Goal: Task Accomplishment & Management: Use online tool/utility

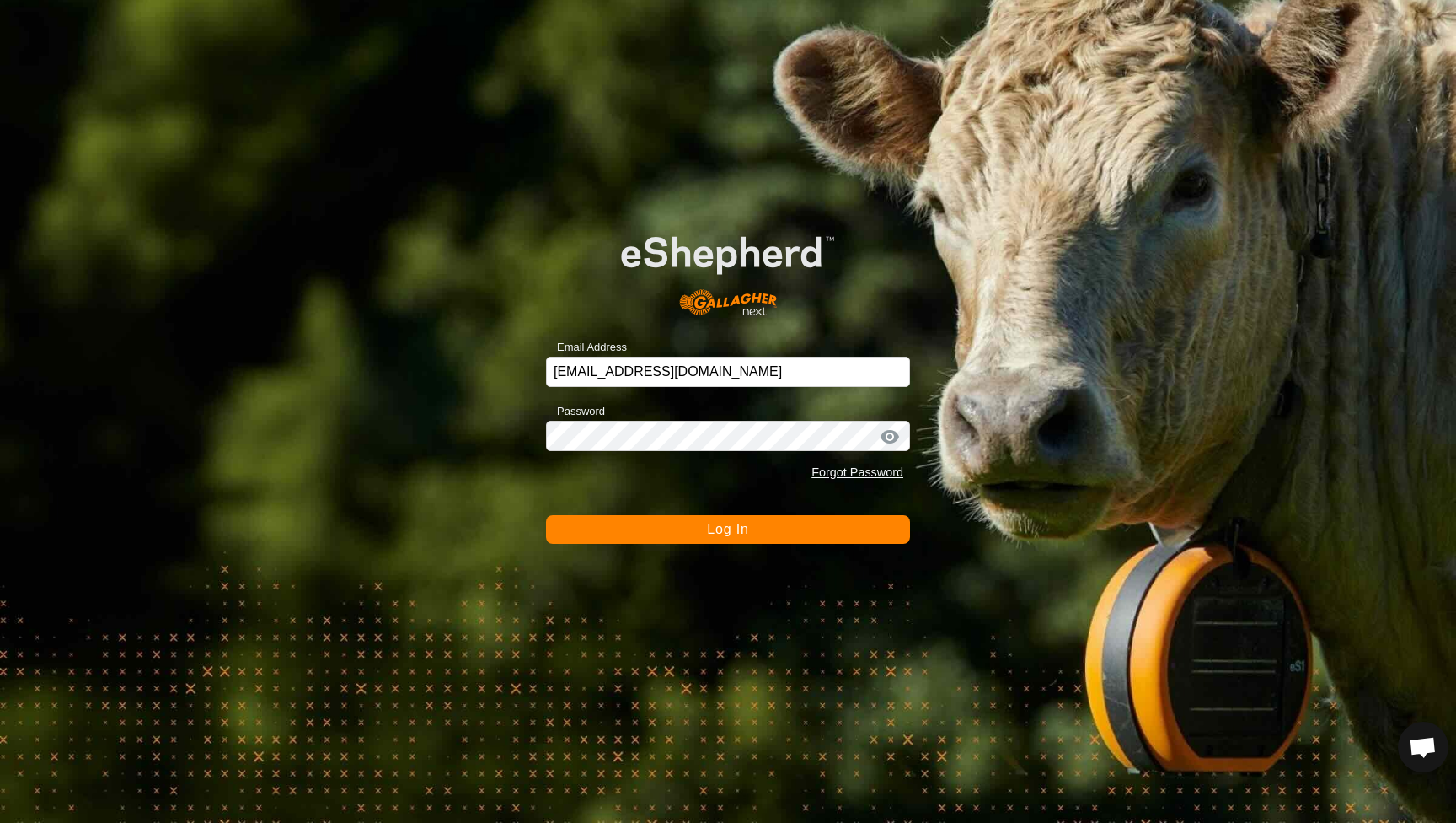
scroll to position [910, 0]
click at [801, 531] on button "Log In" at bounding box center [728, 530] width 364 height 29
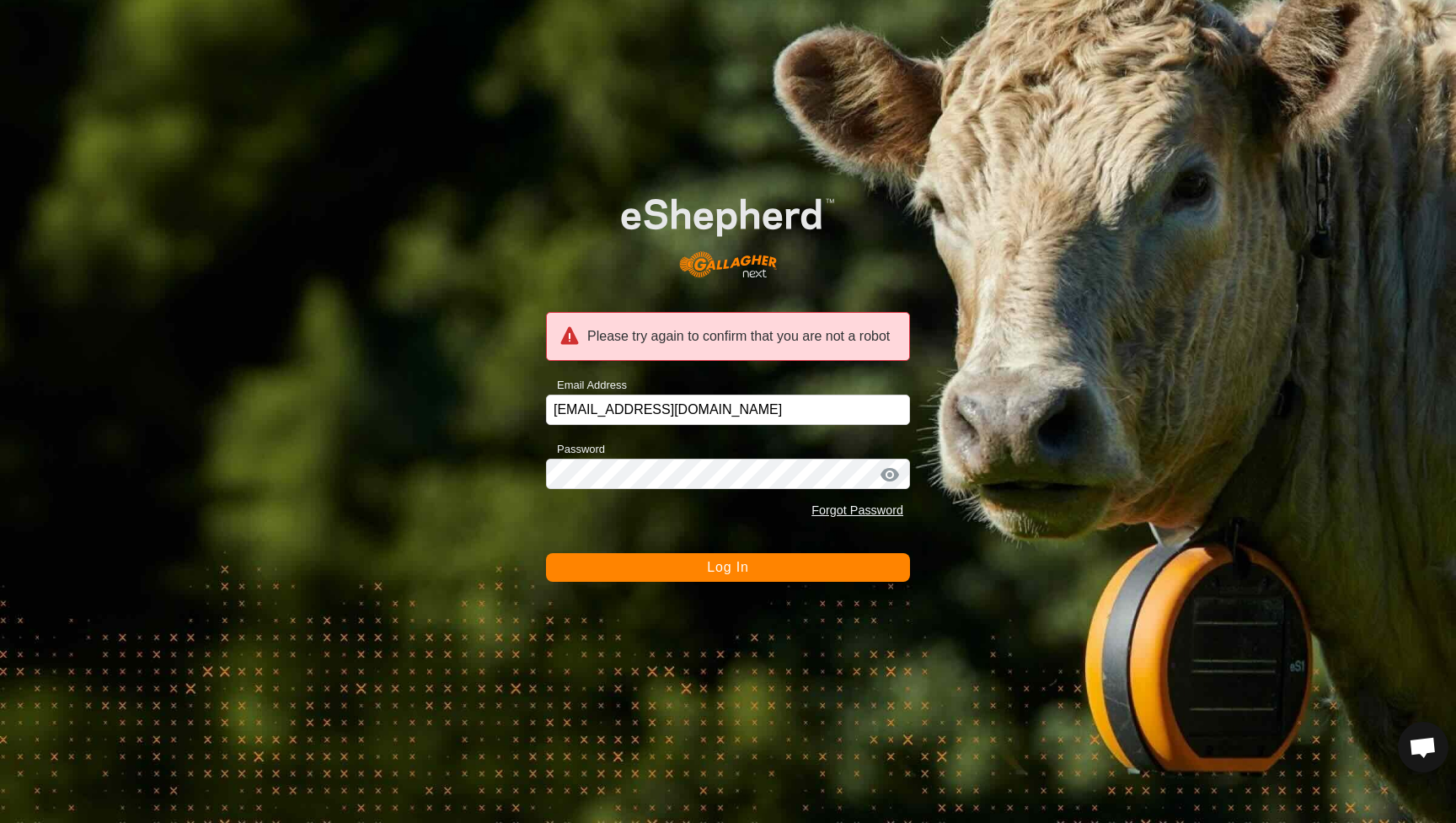
click at [775, 572] on button "Log In" at bounding box center [728, 567] width 364 height 29
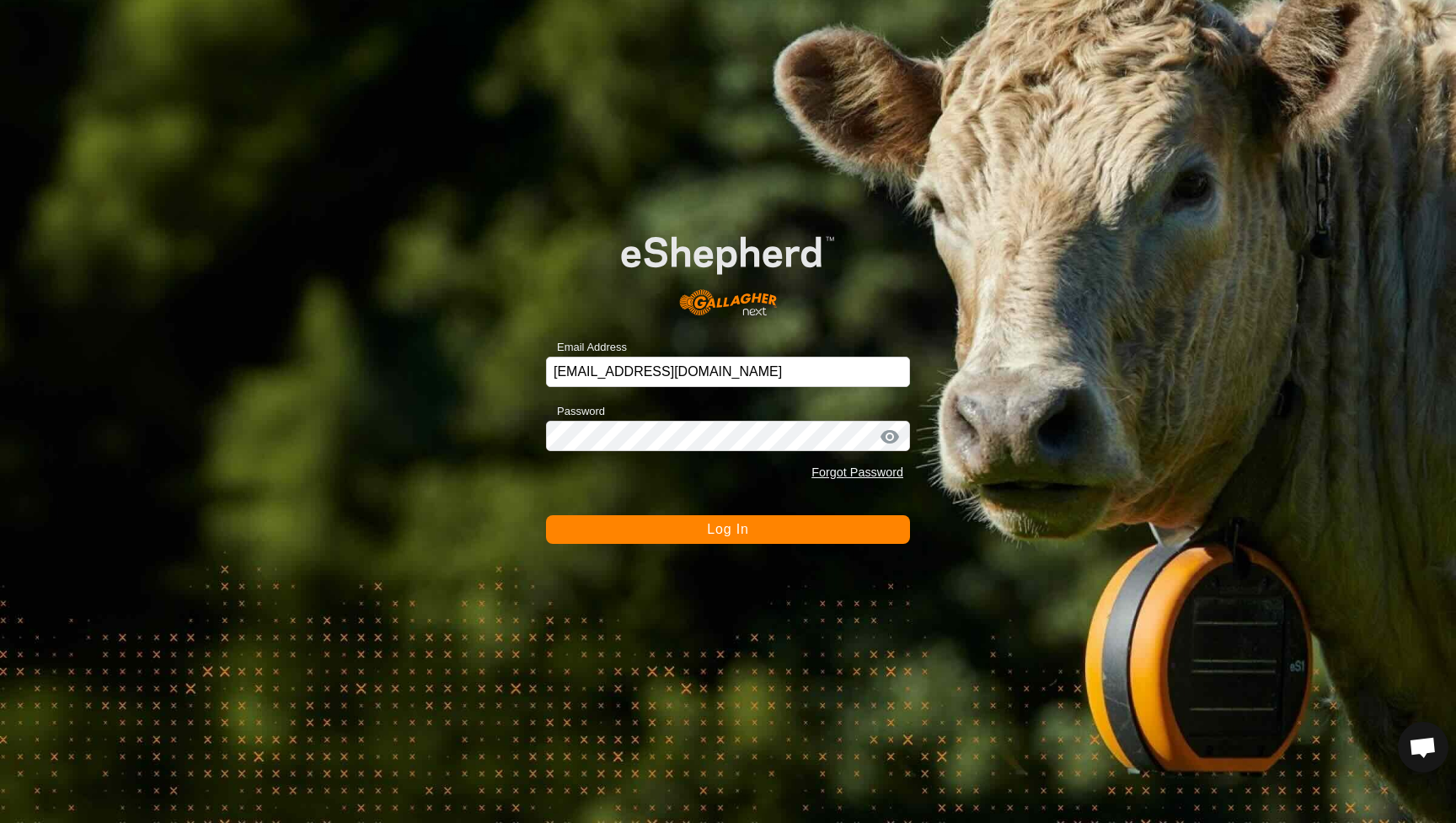
click at [801, 521] on button "Log In" at bounding box center [728, 530] width 364 height 29
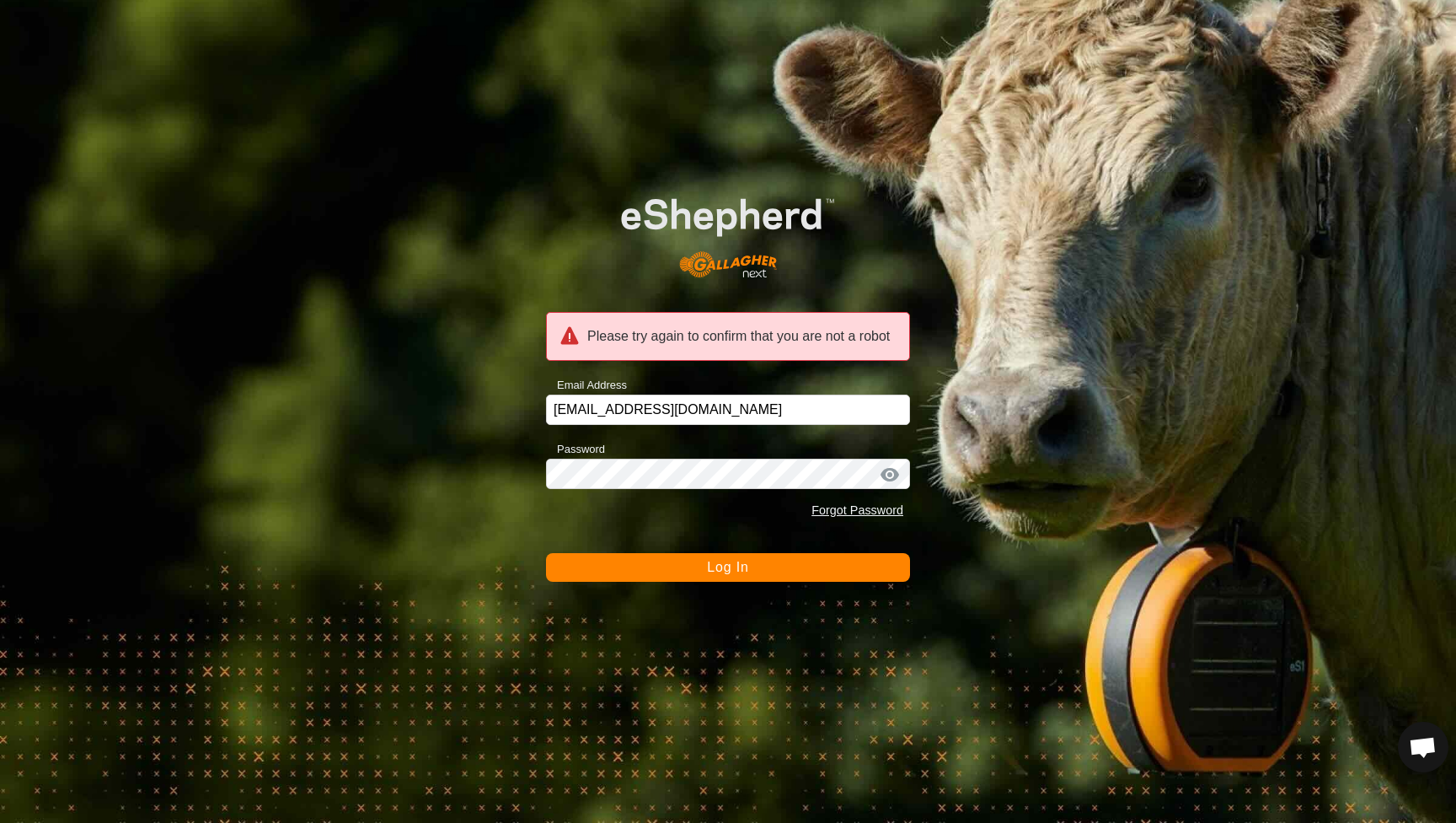
click at [678, 565] on button "Log In" at bounding box center [728, 567] width 364 height 29
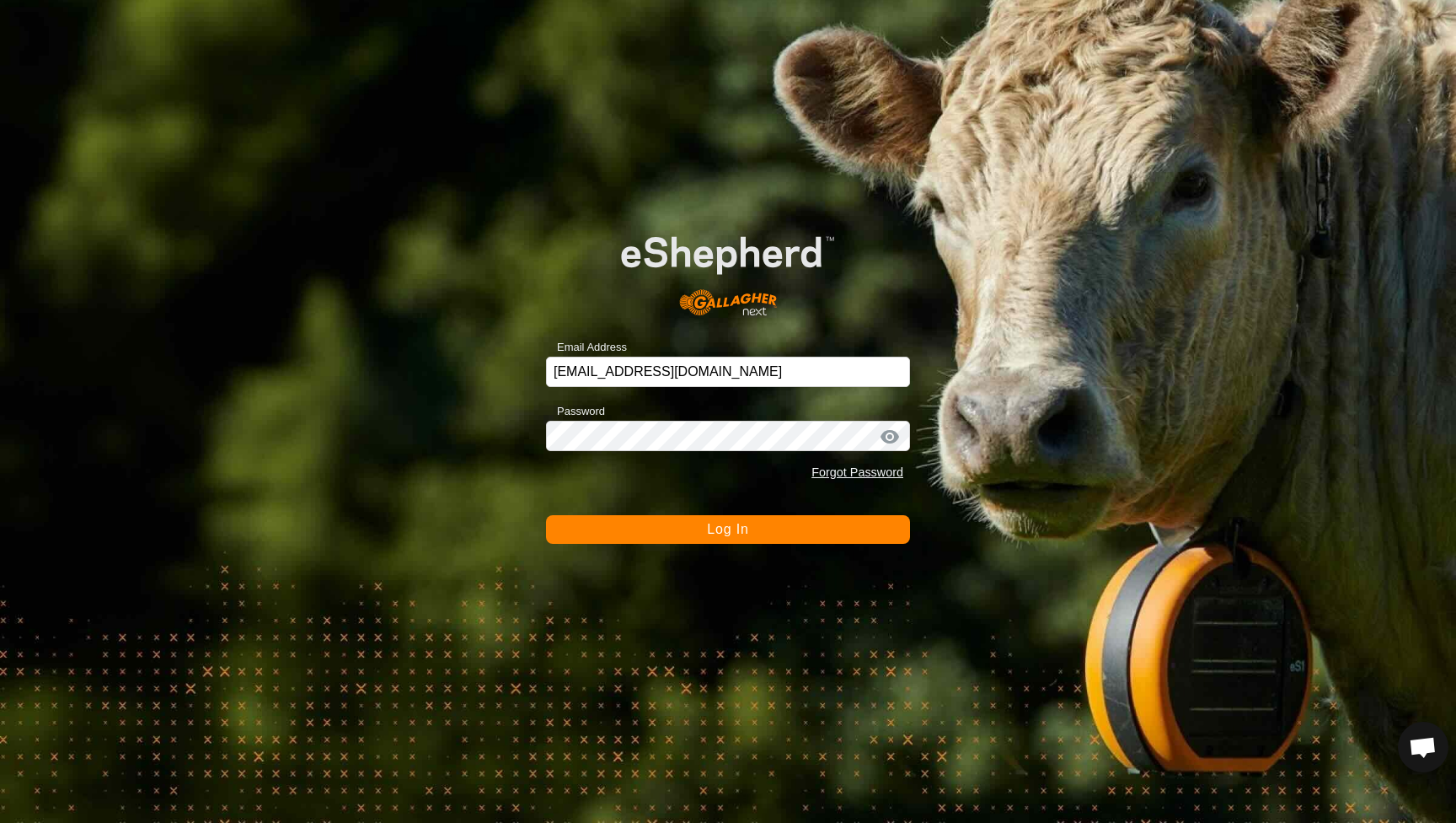
click at [702, 511] on form "Email Address [EMAIL_ADDRESS][DOMAIN_NAME] Password Forgot Password Log In" at bounding box center [728, 375] width 364 height 338
click at [700, 531] on button "Log In" at bounding box center [728, 530] width 364 height 29
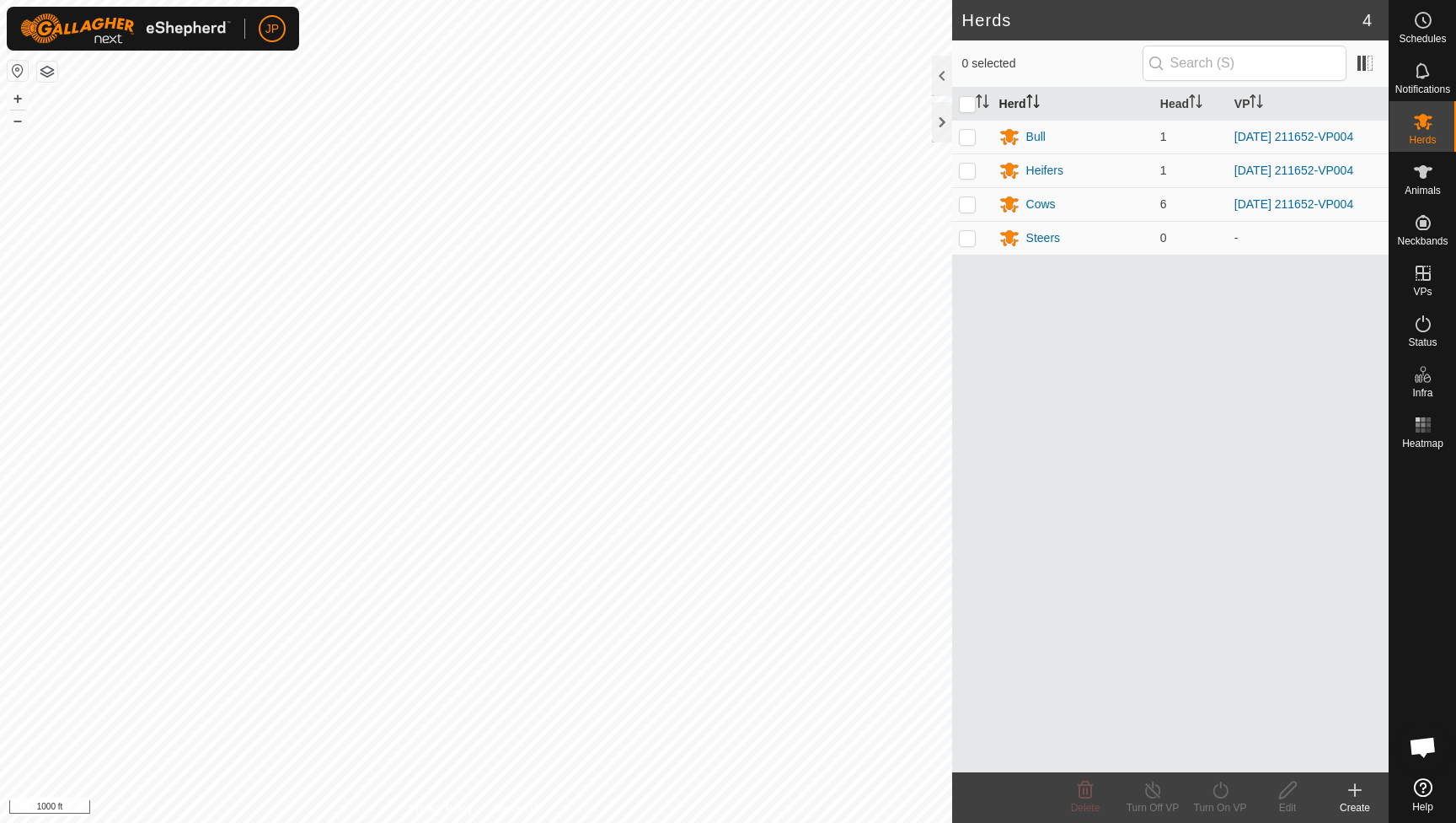
scroll to position [910, 0]
click at [1432, 279] on icon at bounding box center [1423, 273] width 20 height 20
click at [1361, 280] on link "In Rotation" at bounding box center [1316, 272] width 144 height 34
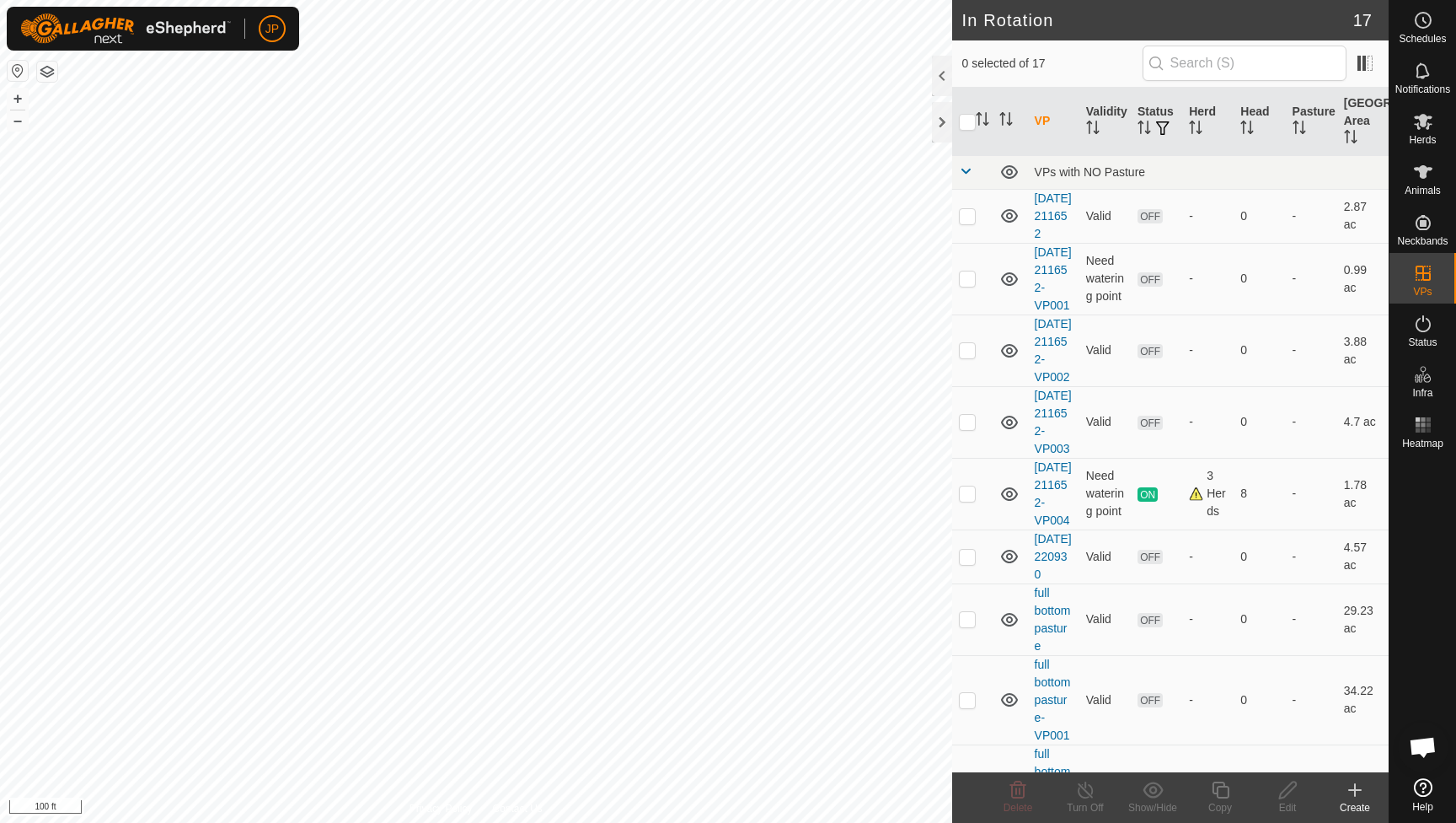
checkbox input "true"
click at [1233, 800] on div "Copy" at bounding box center [1221, 808] width 67 height 15
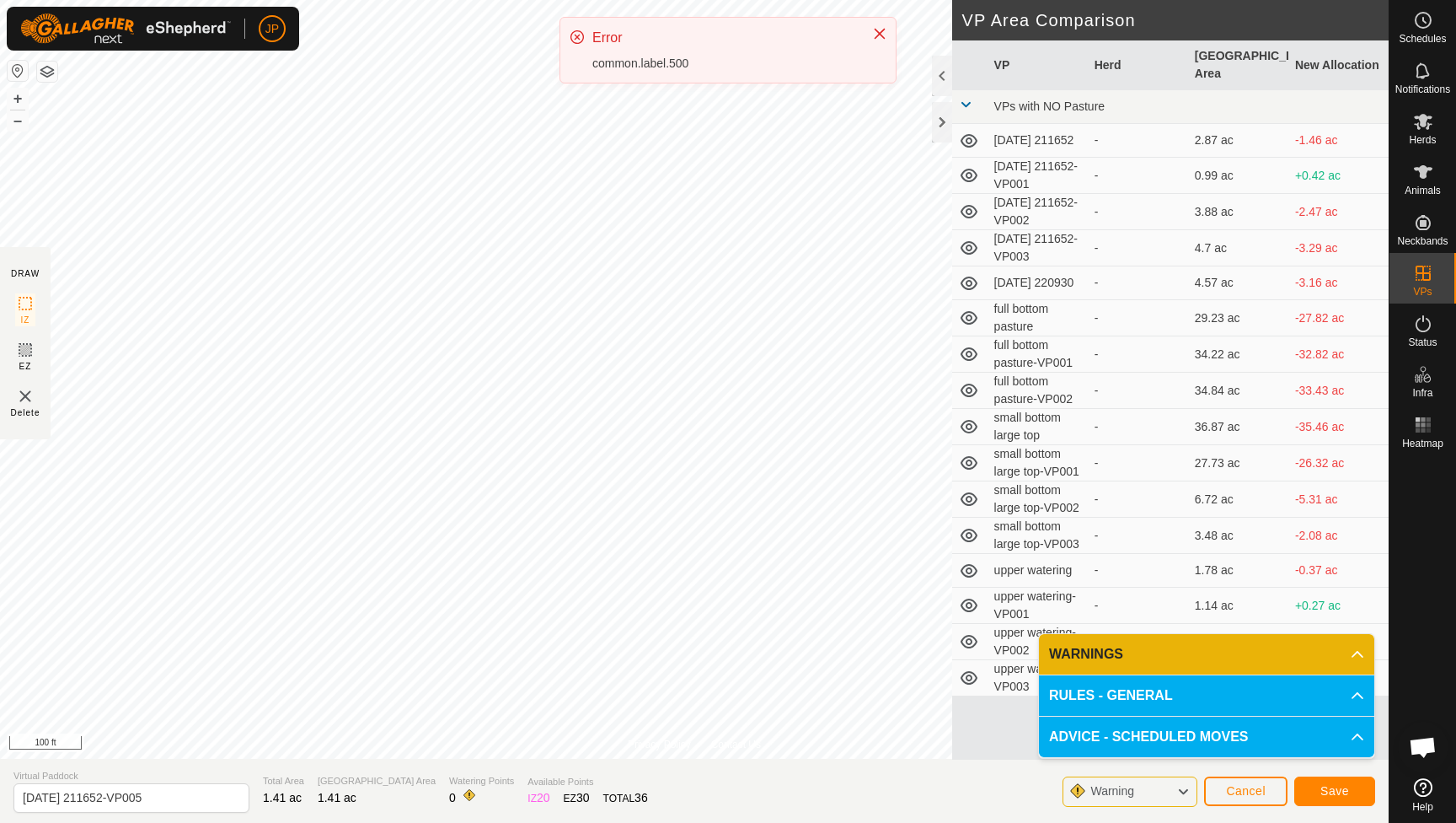
click at [879, 31] on icon "Close" at bounding box center [879, 34] width 13 height 13
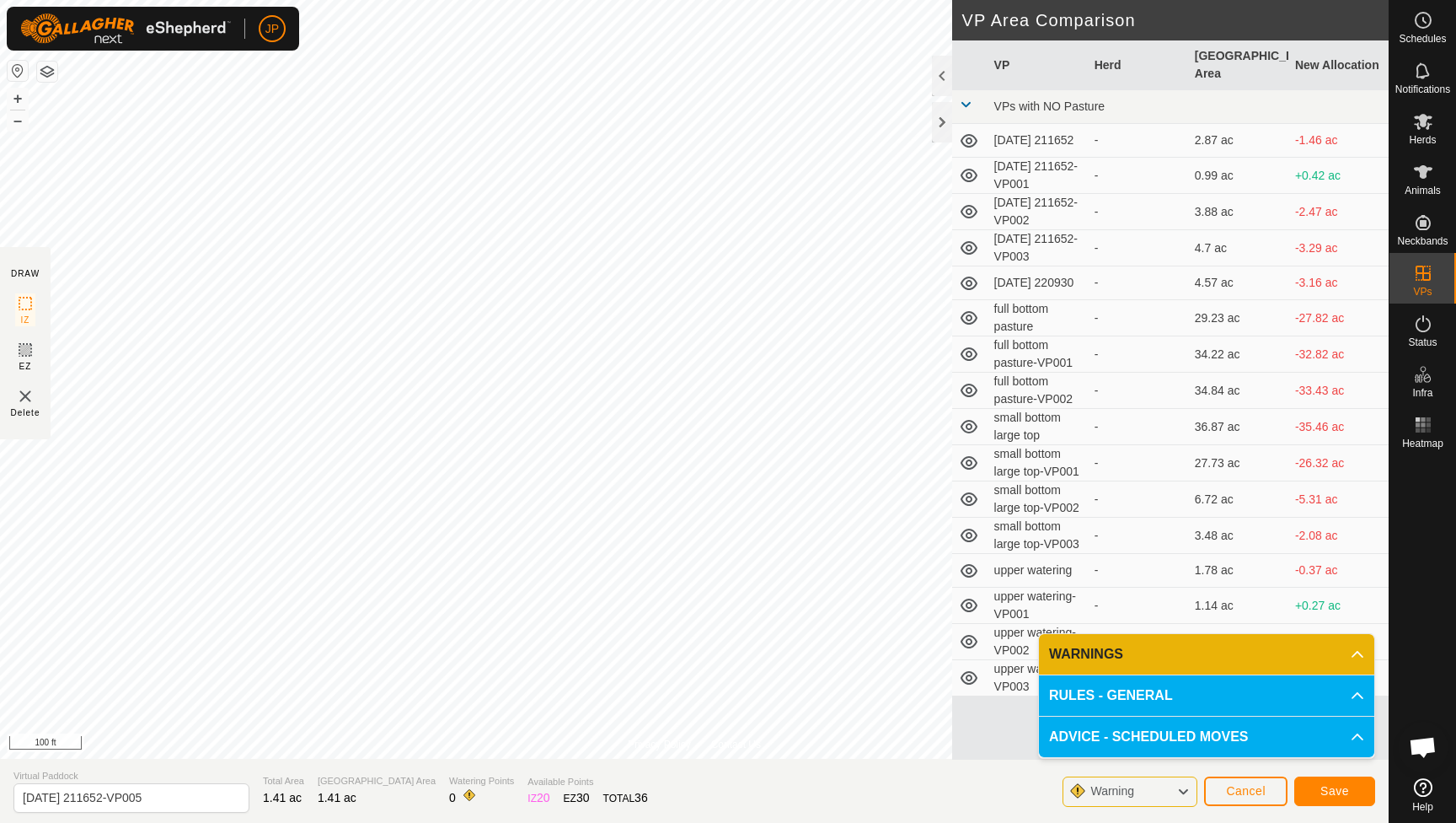
click at [1343, 786] on span "Save" at bounding box center [1335, 791] width 29 height 13
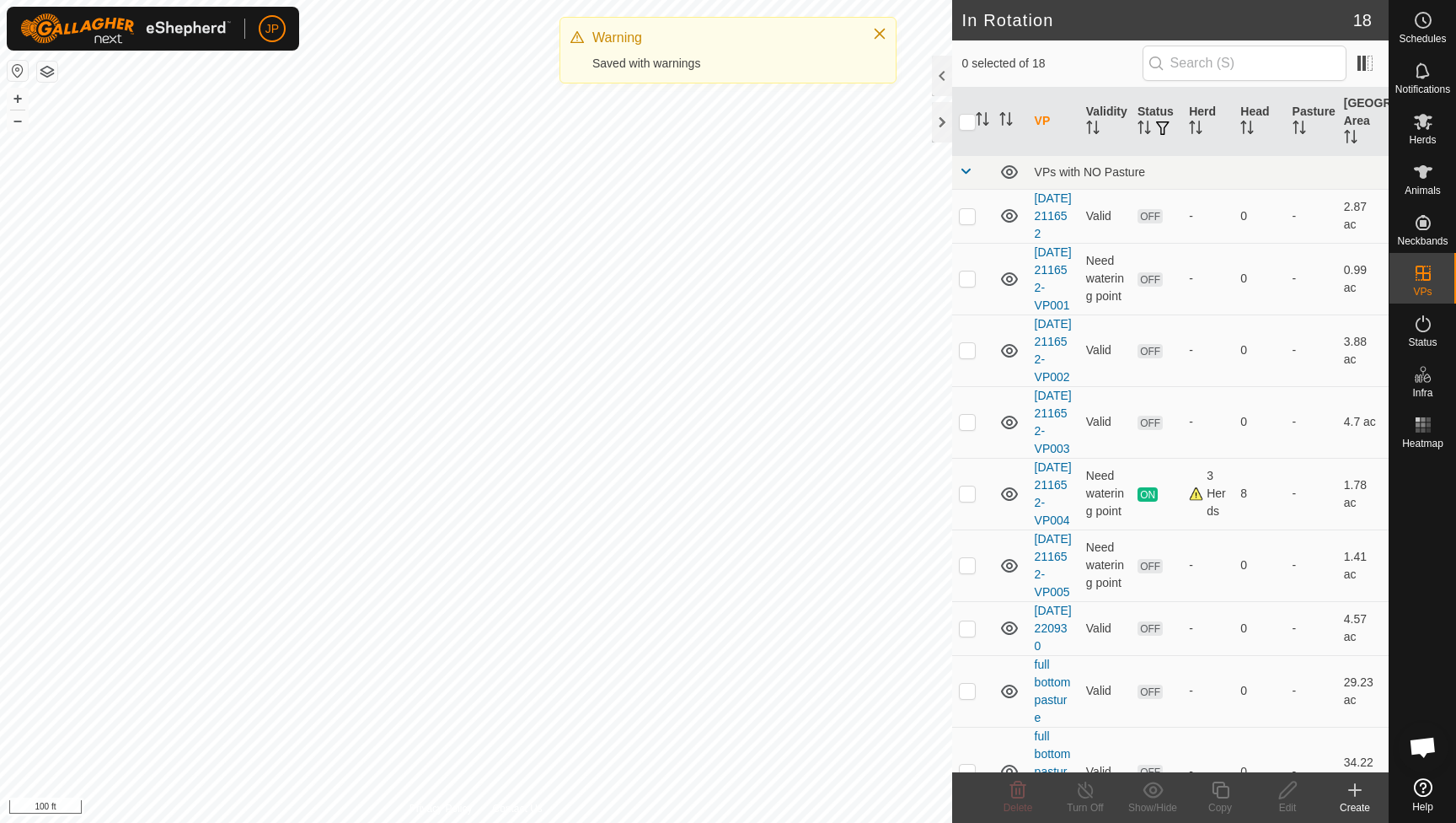
checkbox input "true"
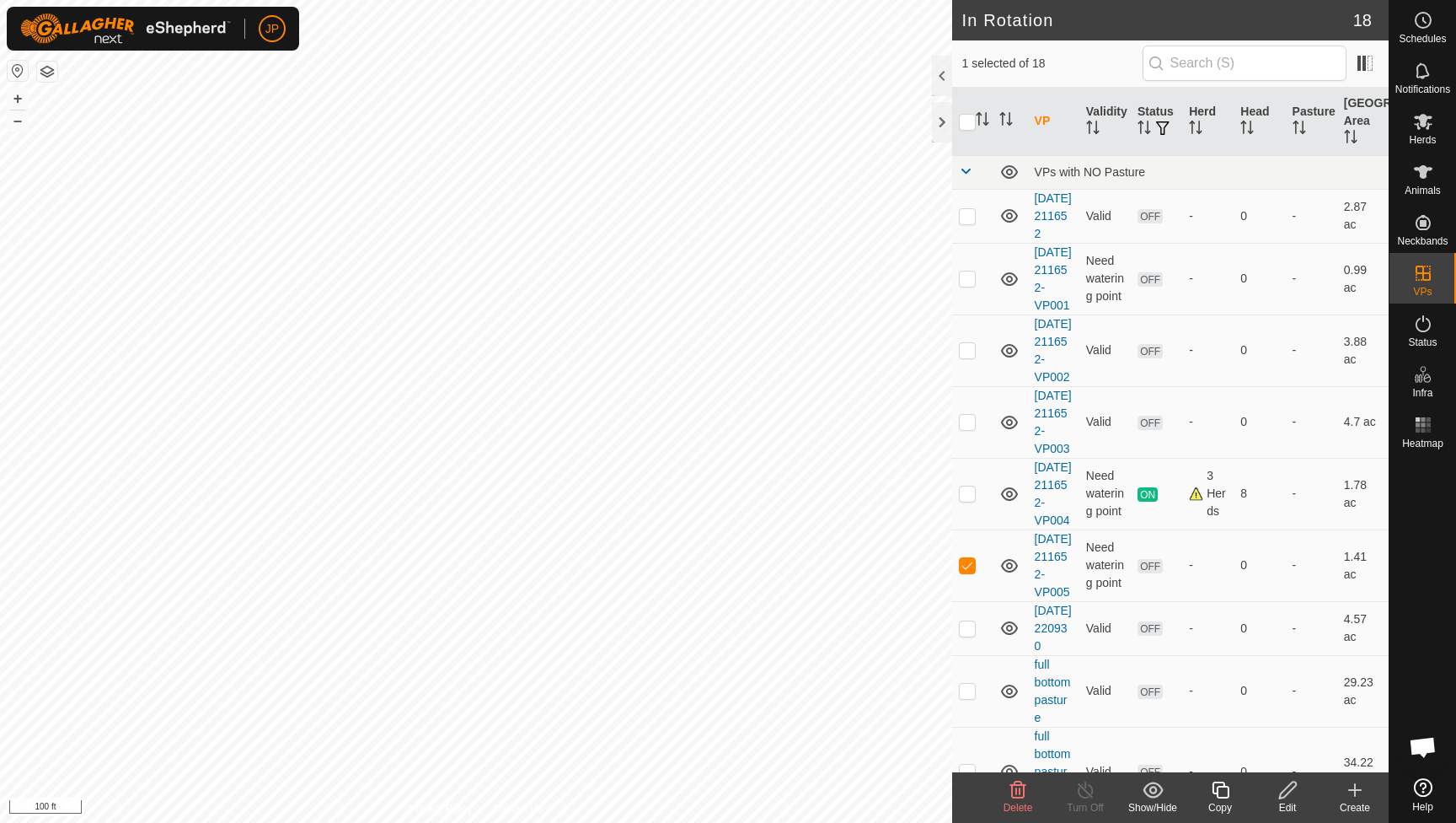
click at [1291, 797] on icon at bounding box center [1288, 789] width 21 height 20
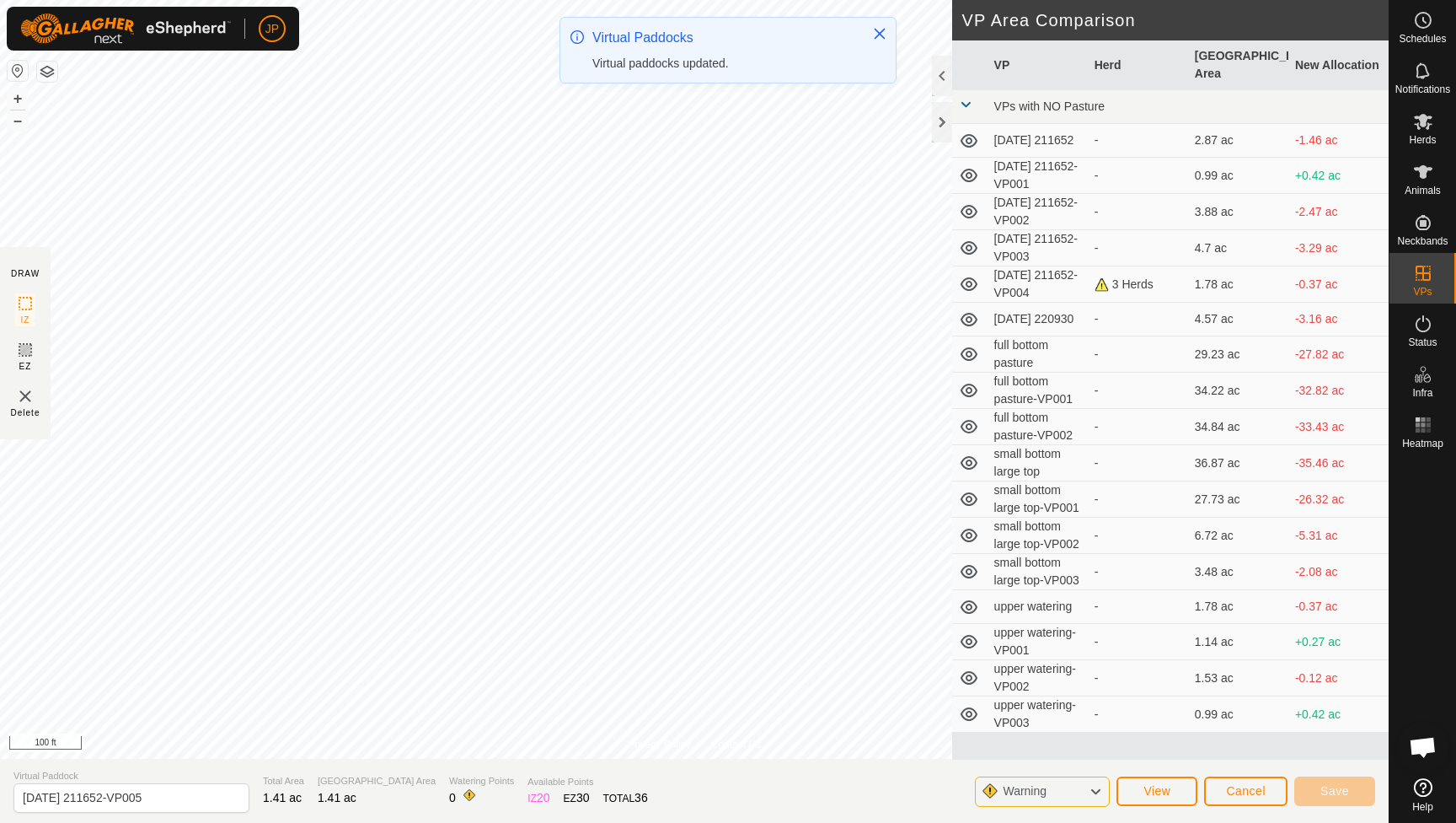
click at [755, 89] on div "JP Schedules Notifications Herds Animals Neckbands VPs Status Infra Heatmap Hel…" at bounding box center [728, 412] width 1456 height 823
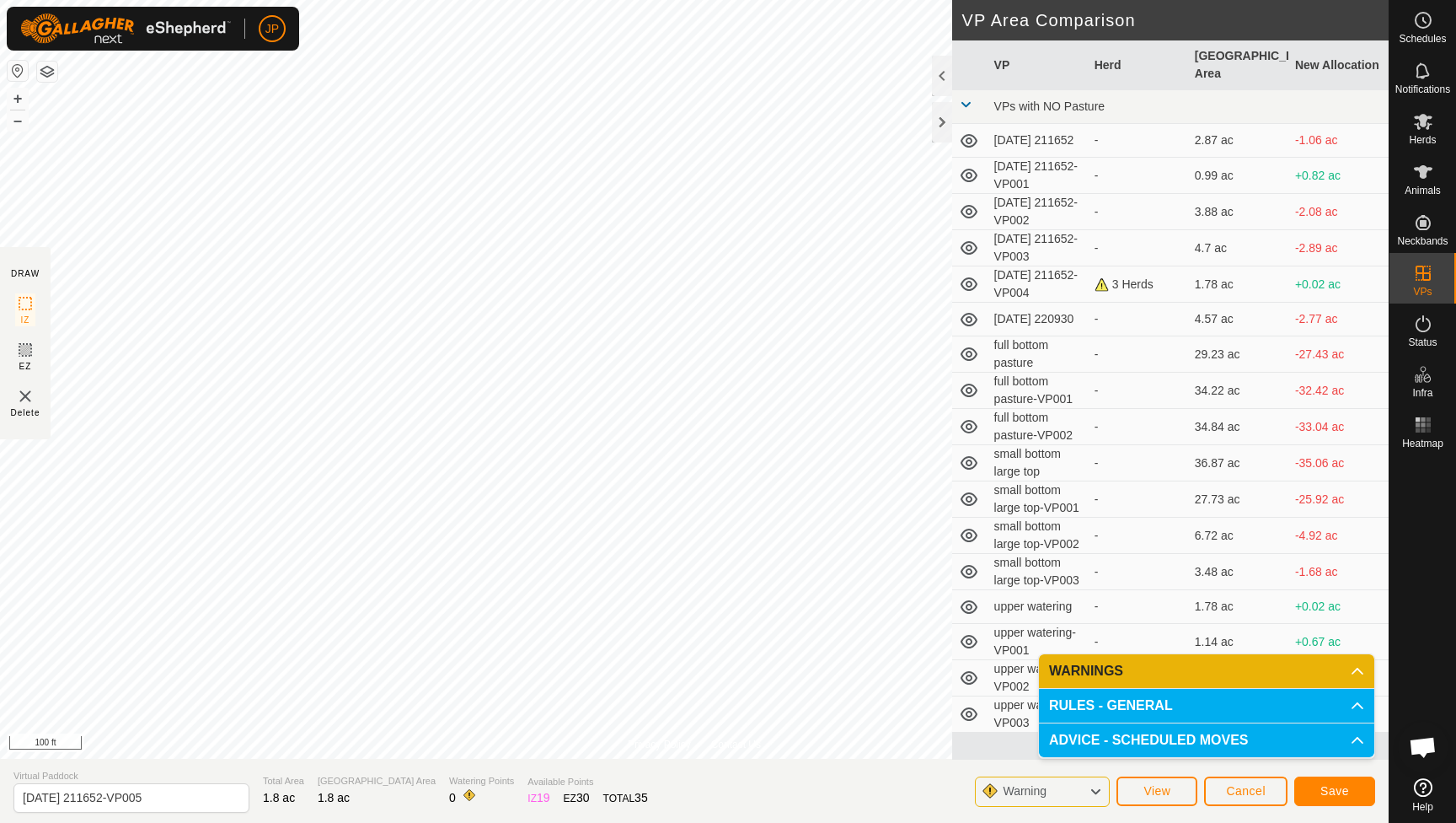
click at [1329, 789] on span "Save" at bounding box center [1335, 791] width 29 height 13
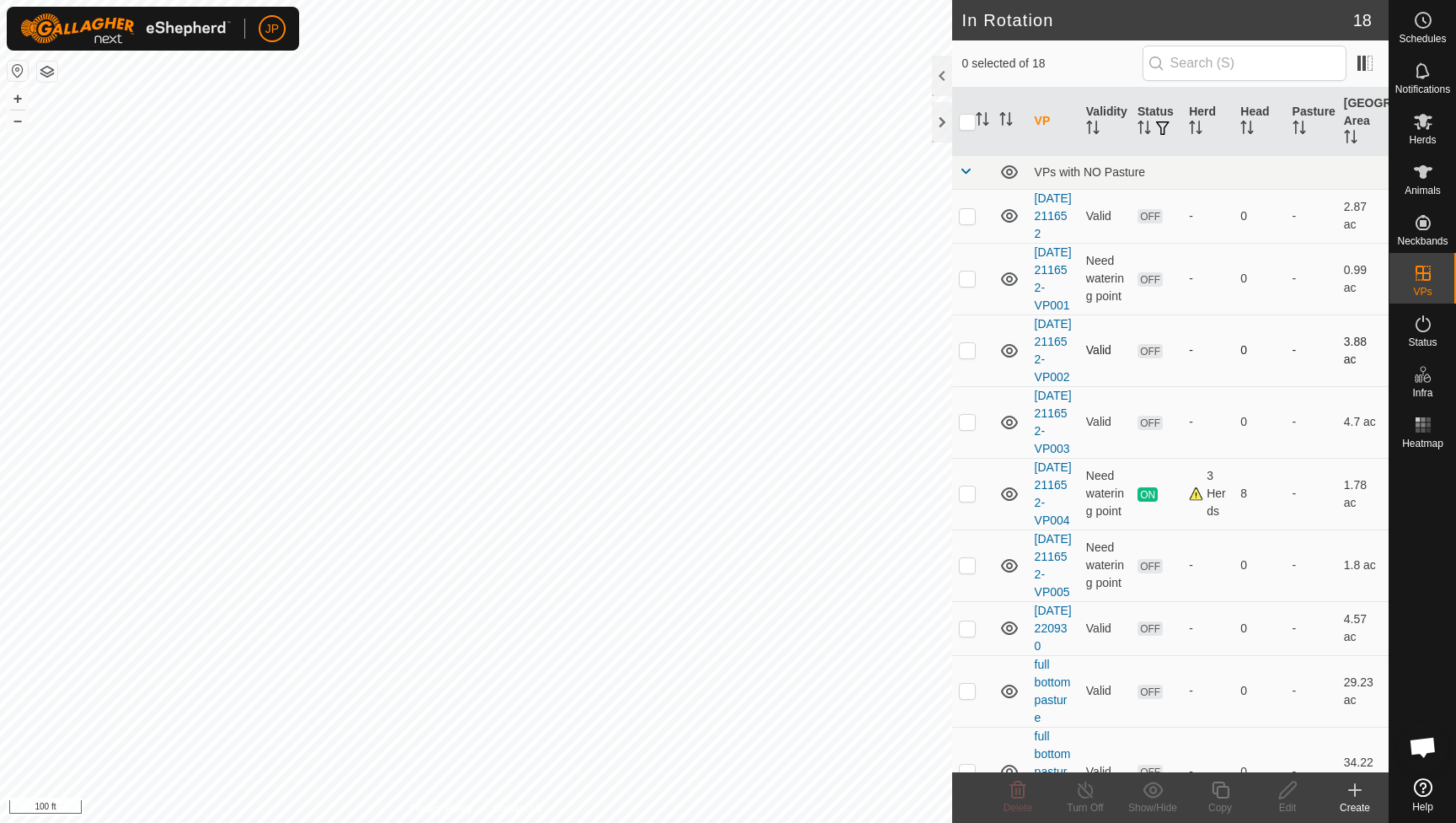
drag, startPoint x: 628, startPoint y: 56, endPoint x: 1147, endPoint y: 367, distance: 605.0
click at [628, 56] on div "Saved with warnings" at bounding box center [724, 62] width 263 height 17
click at [1423, 193] on span "Animals" at bounding box center [1423, 190] width 37 height 11
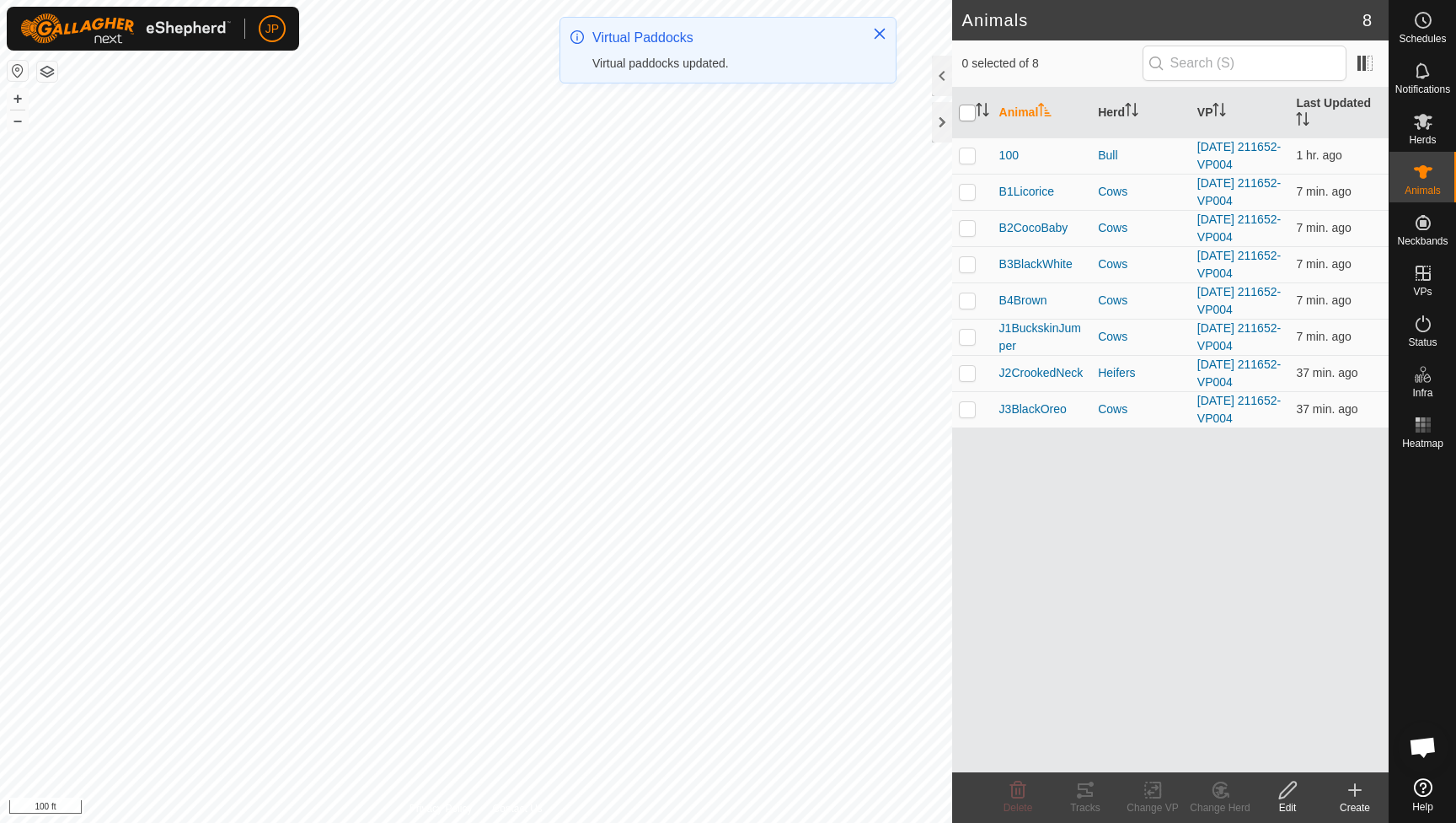
click at [967, 112] on input "checkbox" at bounding box center [968, 113] width 17 height 17
checkbox input "true"
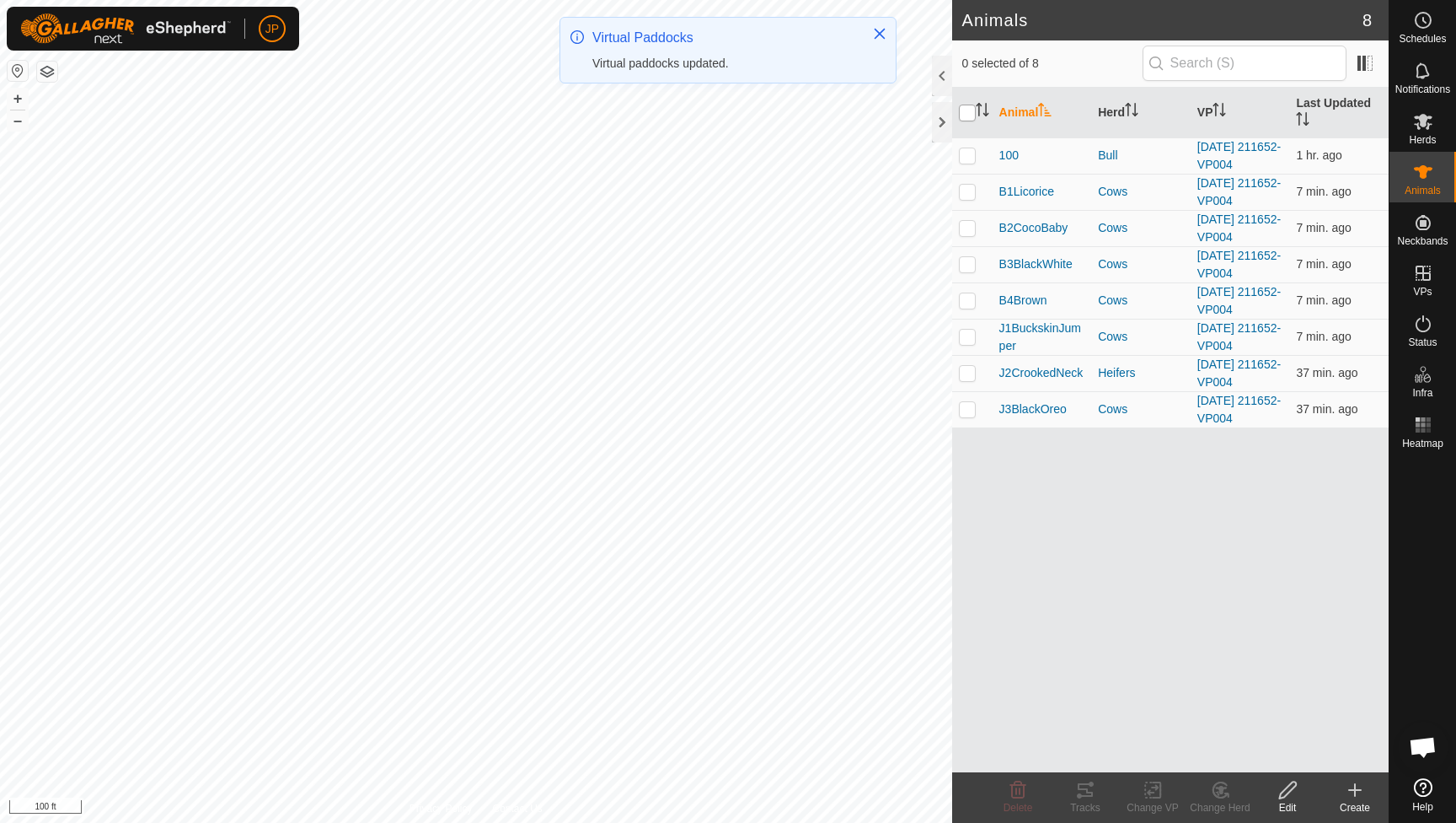
checkbox input "true"
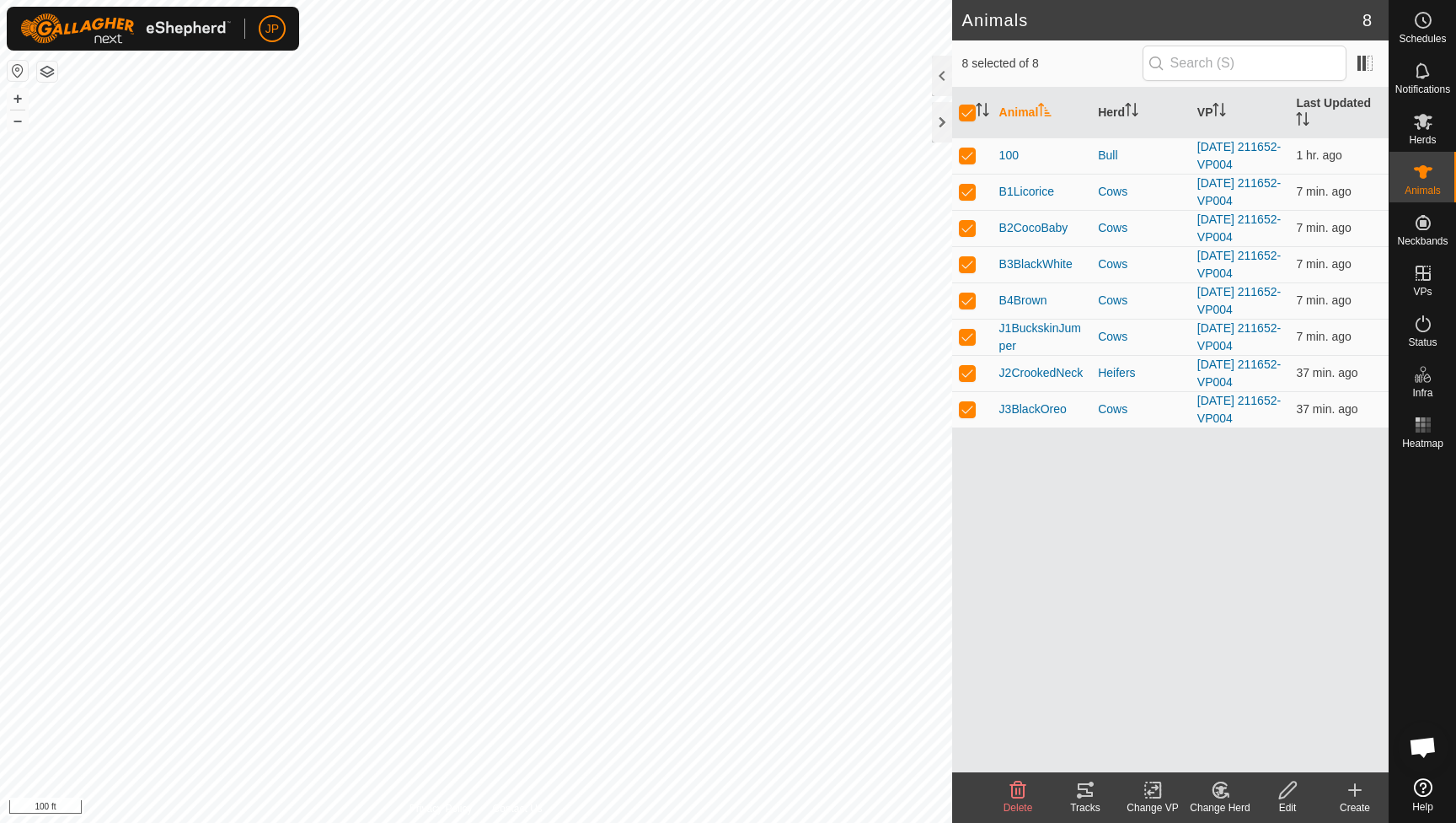
click at [1158, 788] on icon at bounding box center [1152, 789] width 12 height 11
click at [1202, 726] on link "Choose VP..." at bounding box center [1203, 717] width 167 height 34
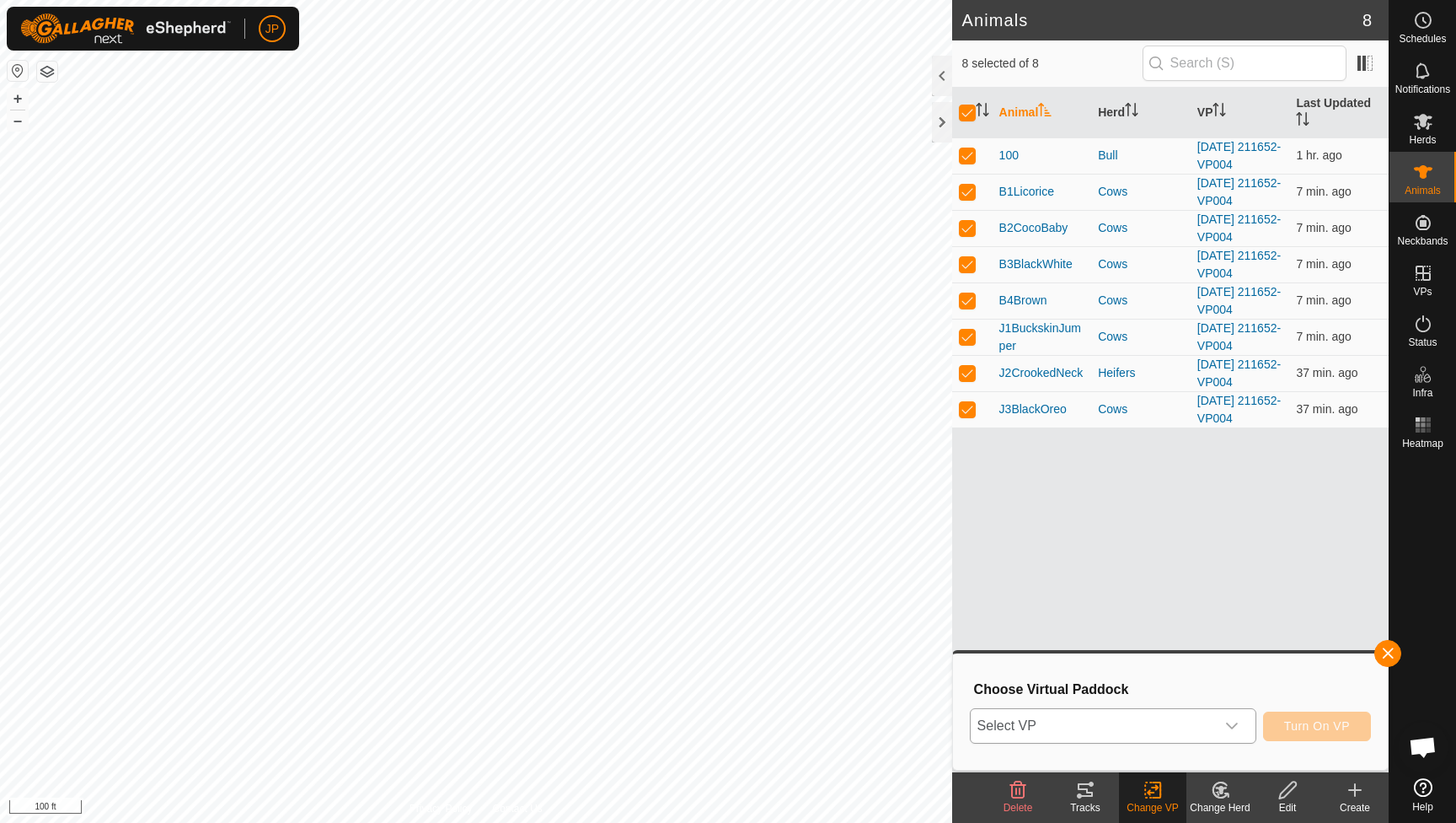
click at [1214, 725] on span "Select VP" at bounding box center [1093, 725] width 244 height 34
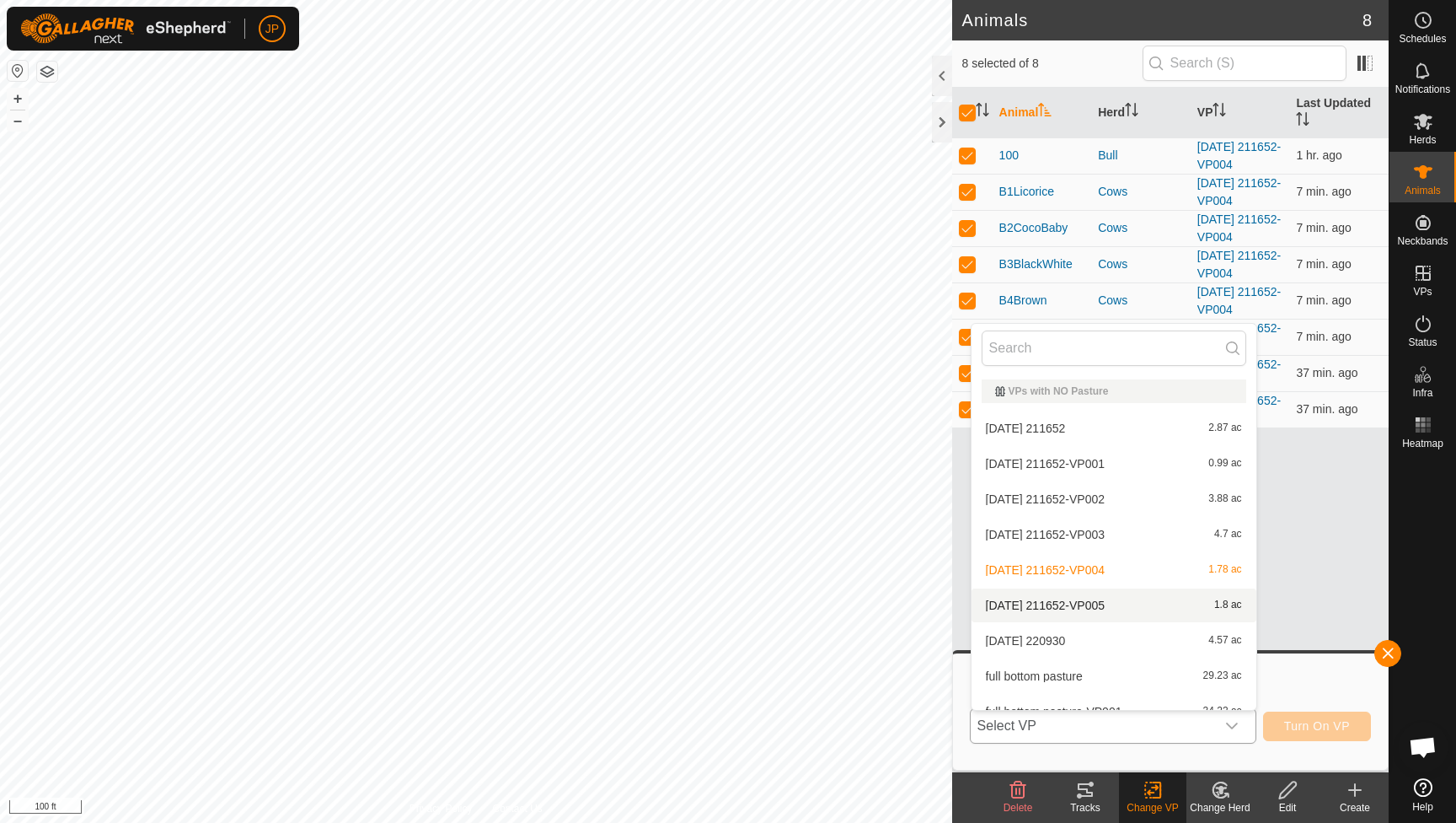
click at [1093, 599] on li "2025-09-10 211652-VP005 1.8 ac" at bounding box center [1114, 605] width 284 height 34
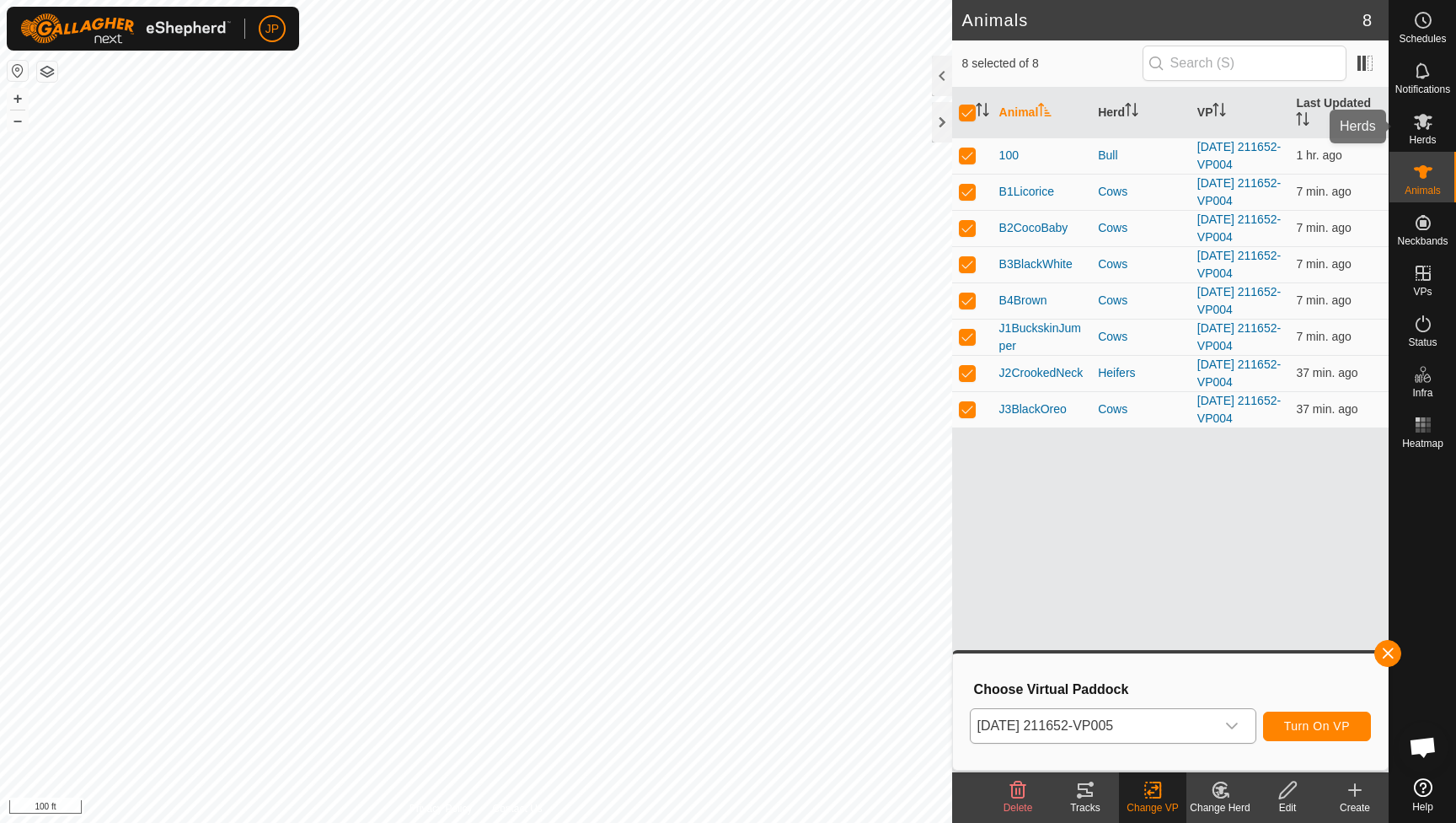
click at [1419, 118] on icon at bounding box center [1422, 121] width 18 height 16
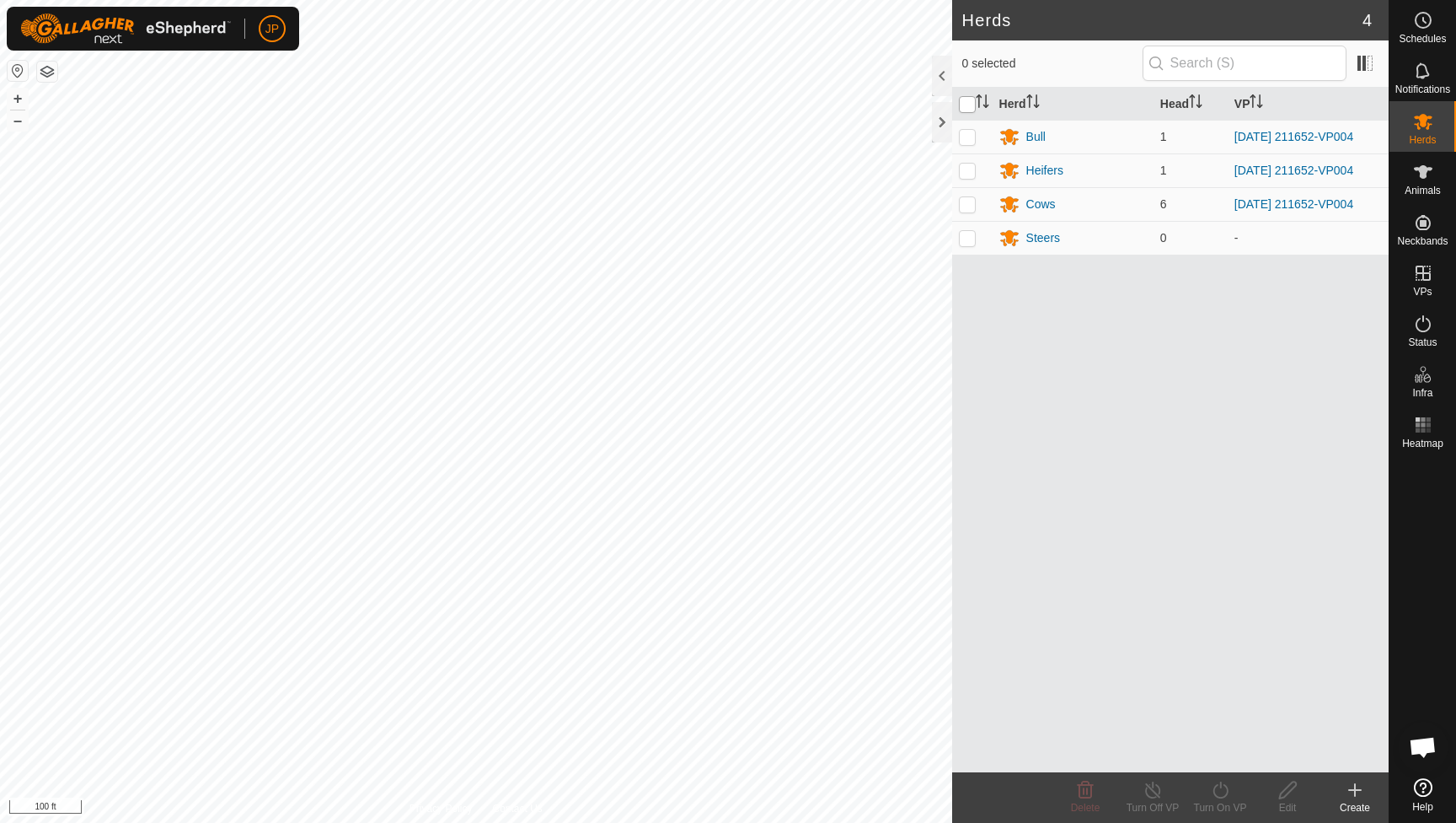
click at [968, 106] on input "checkbox" at bounding box center [968, 105] width 17 height 17
checkbox input "true"
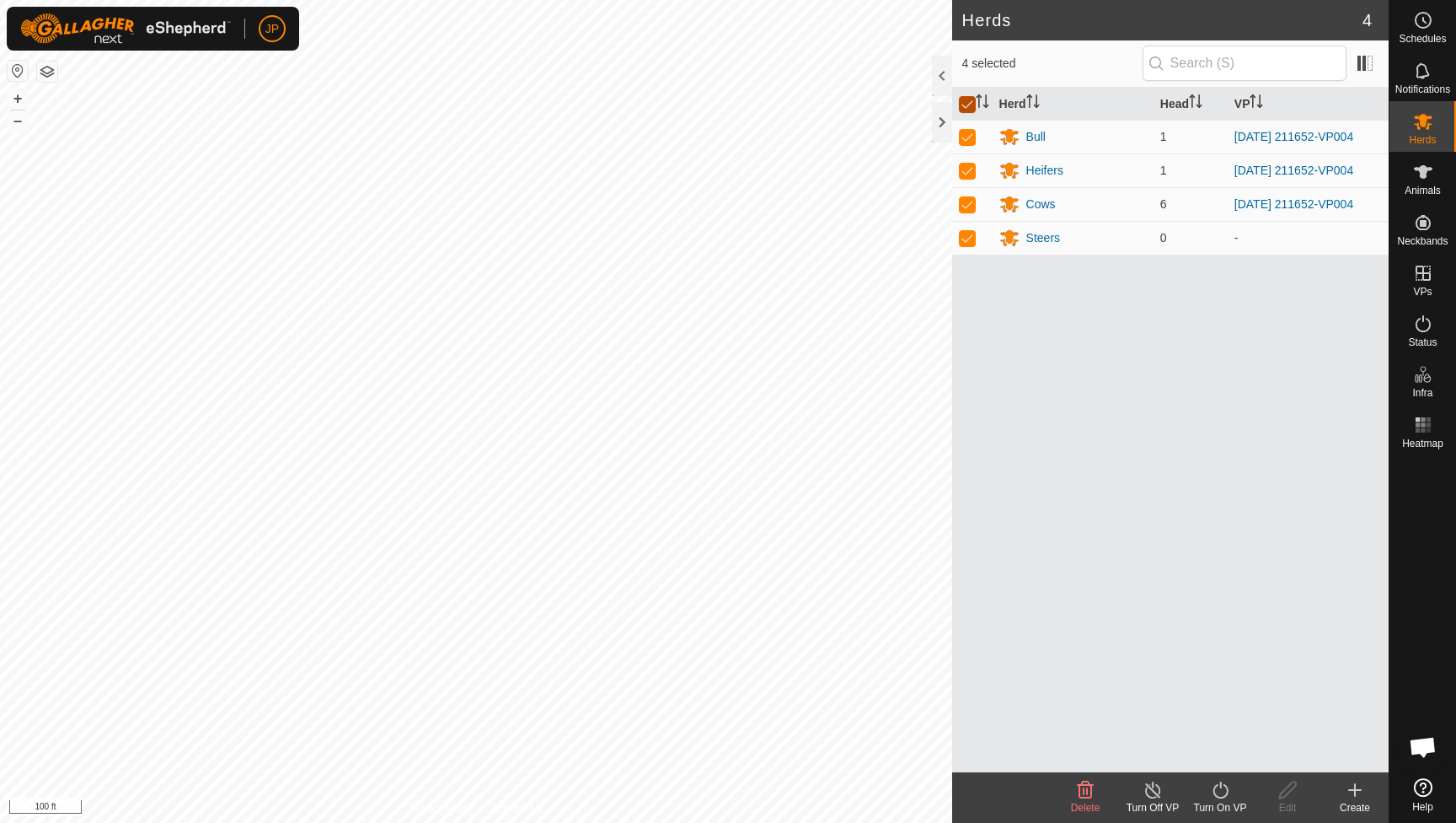
checkbox input "true"
click at [1222, 795] on icon at bounding box center [1221, 789] width 21 height 20
click at [1236, 754] on link "Now" at bounding box center [1271, 753] width 167 height 34
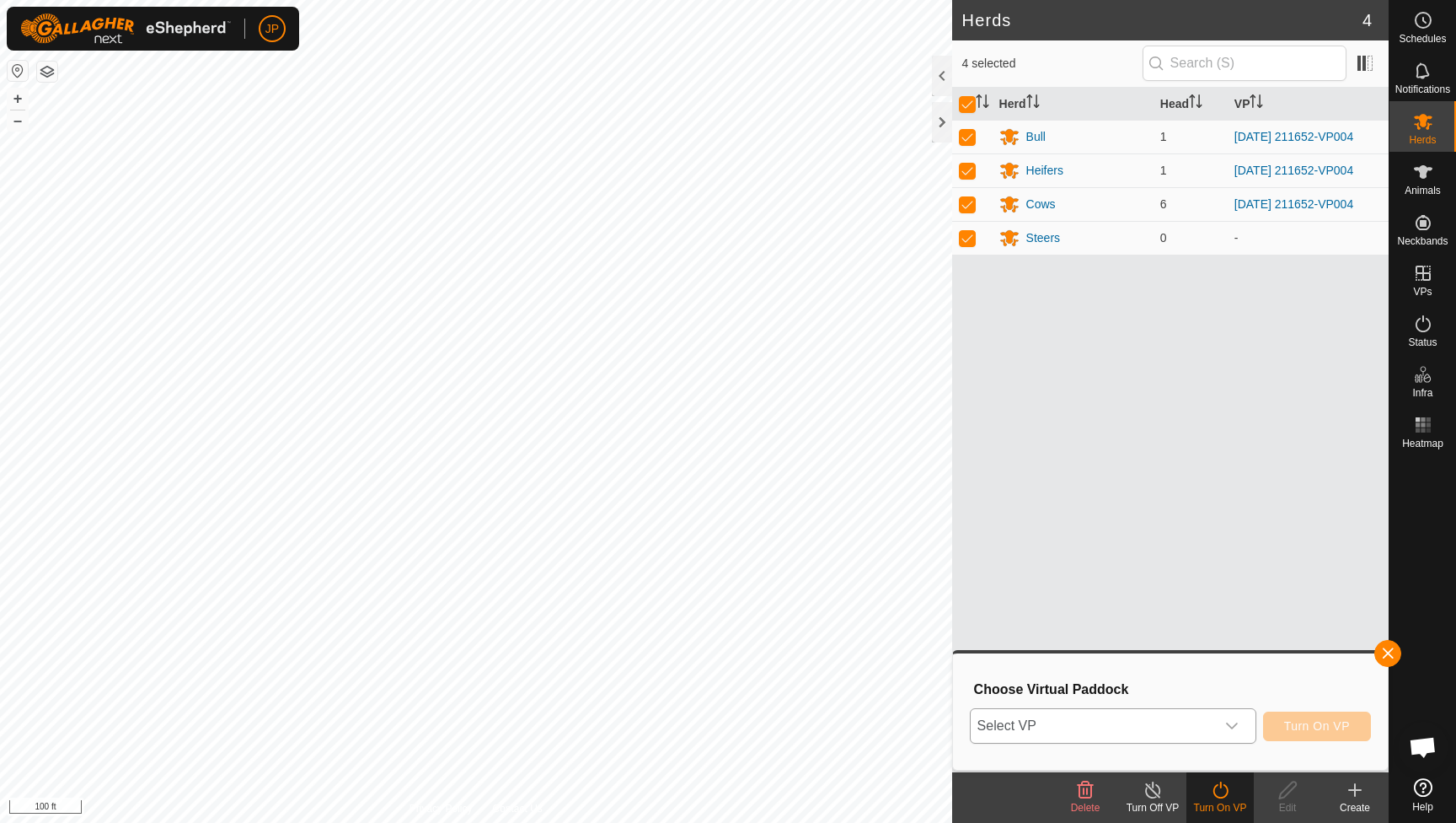
click at [1223, 730] on div "dropdown trigger" at bounding box center [1231, 725] width 34 height 34
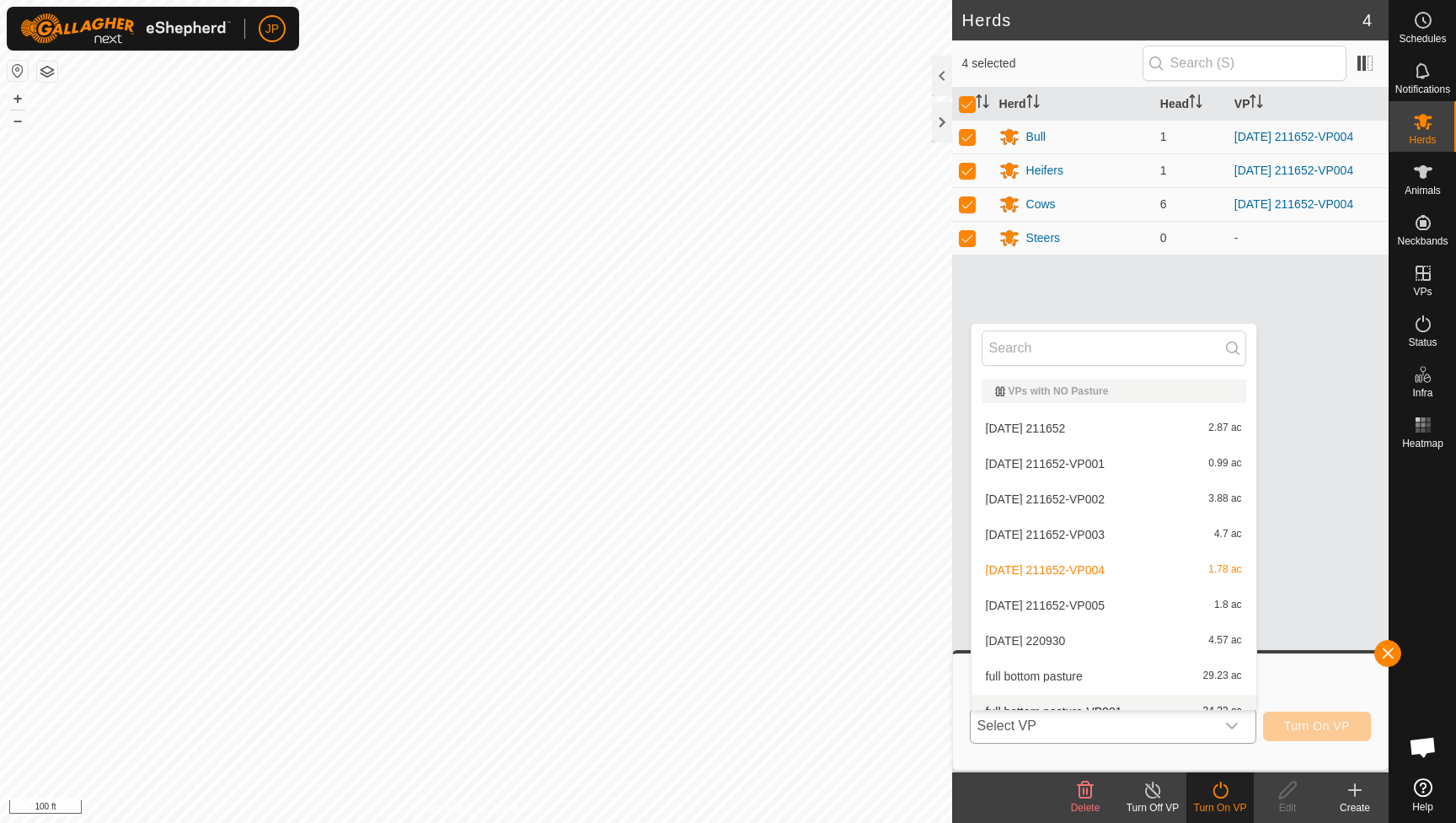
scroll to position [18, 0]
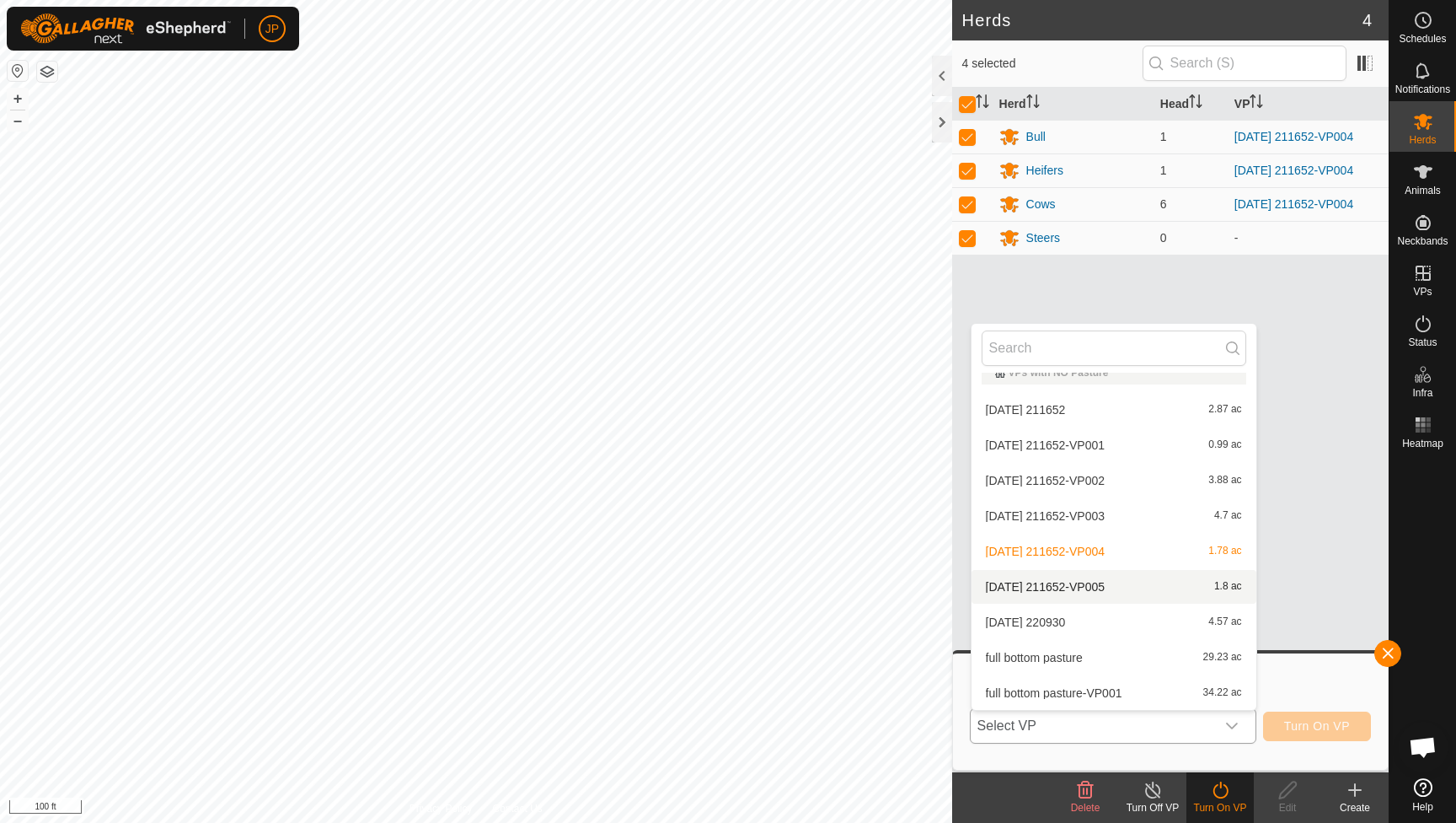
click at [1166, 582] on li "2025-09-10 211652-VP005 1.8 ac" at bounding box center [1114, 586] width 284 height 34
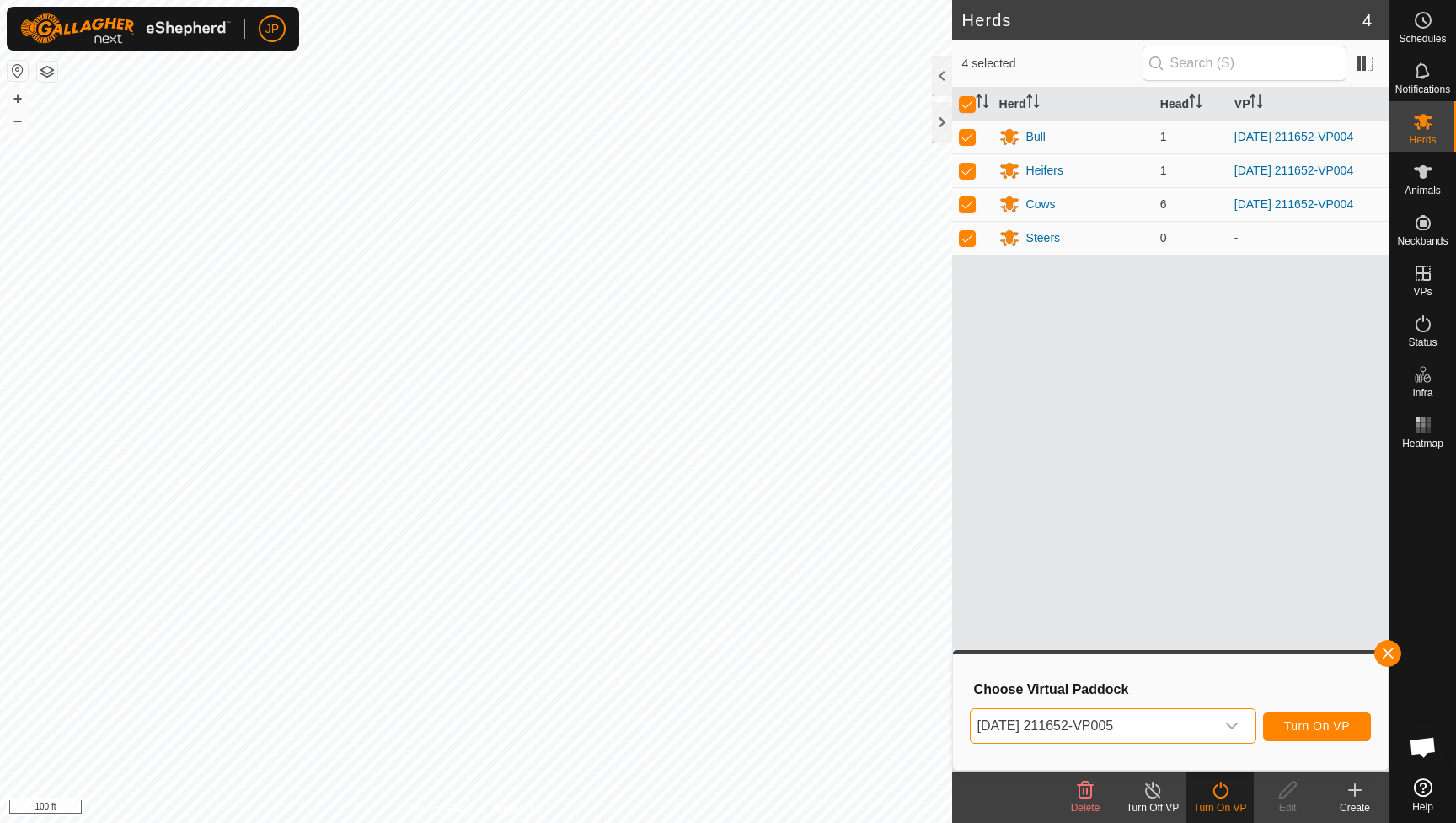
click at [1347, 727] on span "Turn On VP" at bounding box center [1317, 726] width 65 height 13
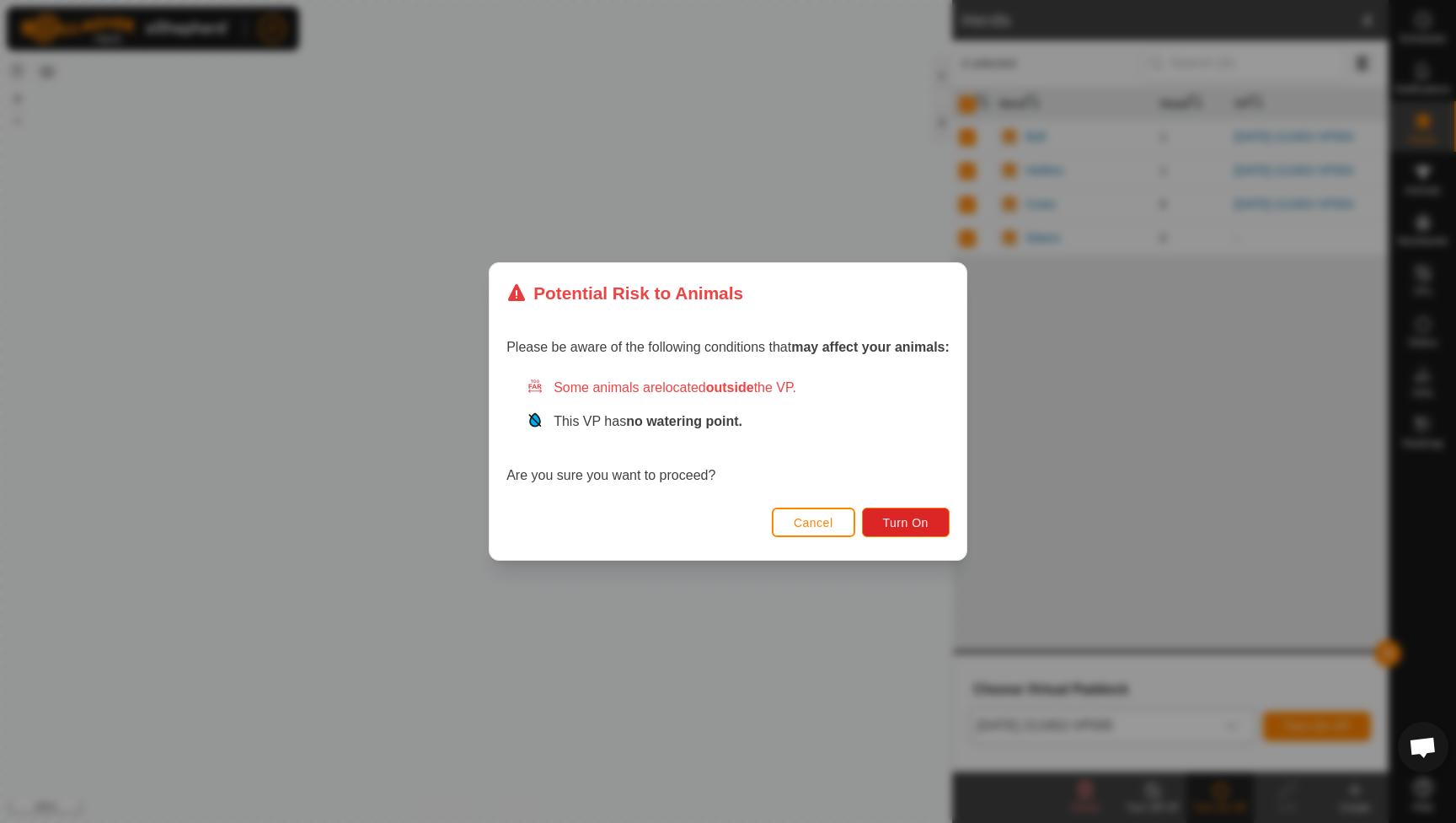
click at [835, 526] on button "Cancel" at bounding box center [813, 522] width 84 height 30
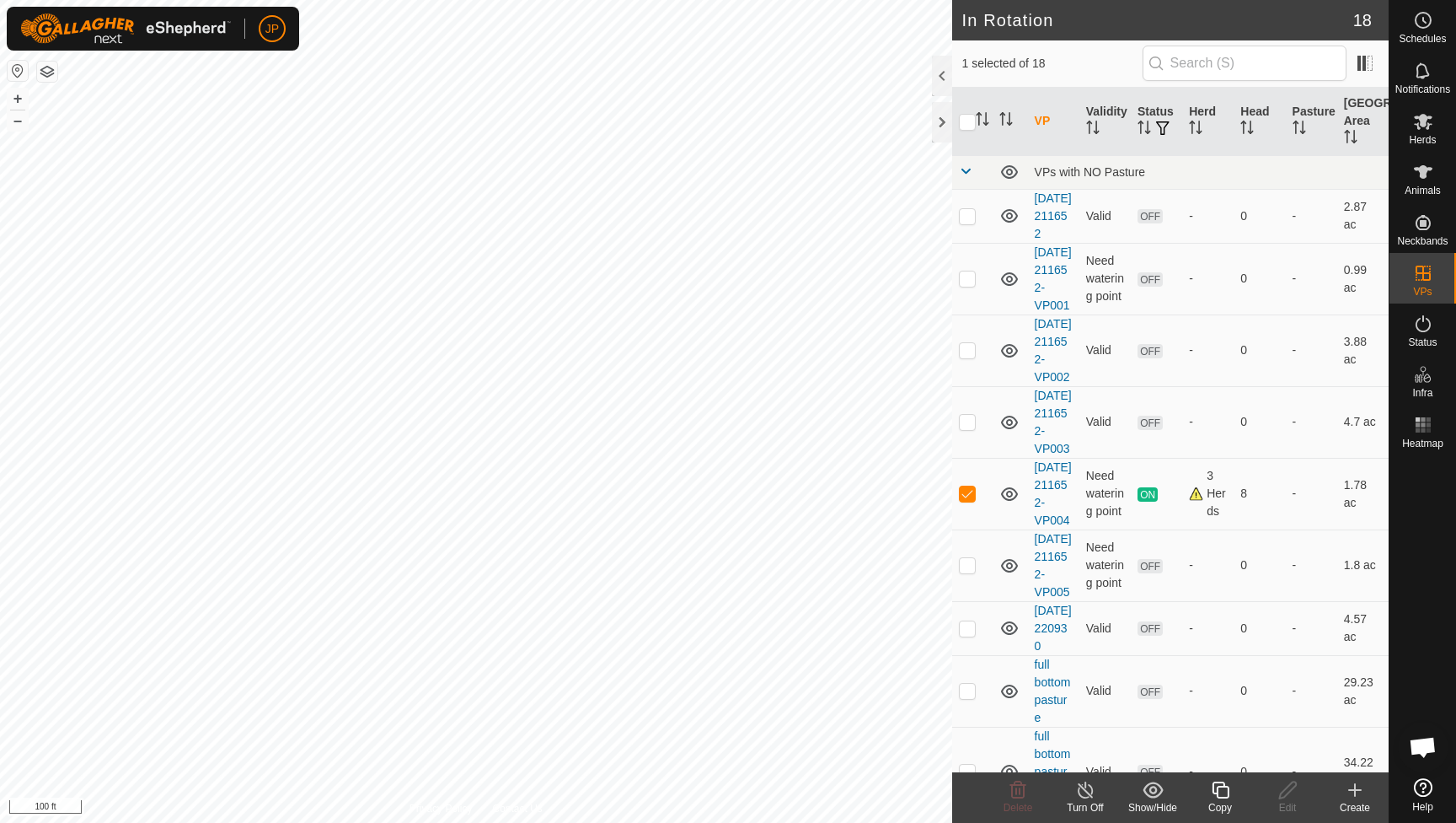
click at [1223, 795] on icon at bounding box center [1221, 789] width 21 height 20
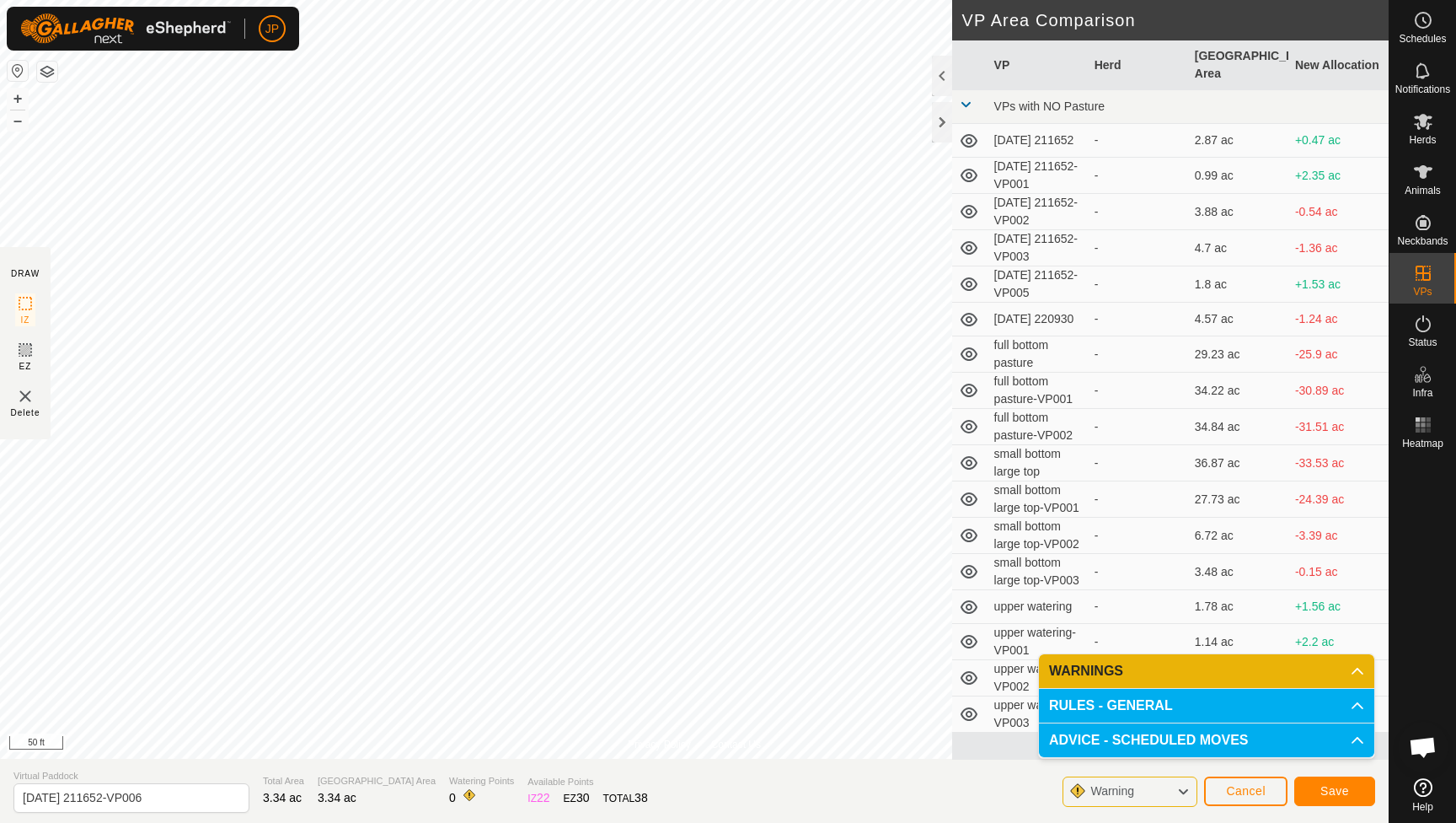
click at [1319, 785] on button "Save" at bounding box center [1335, 791] width 81 height 30
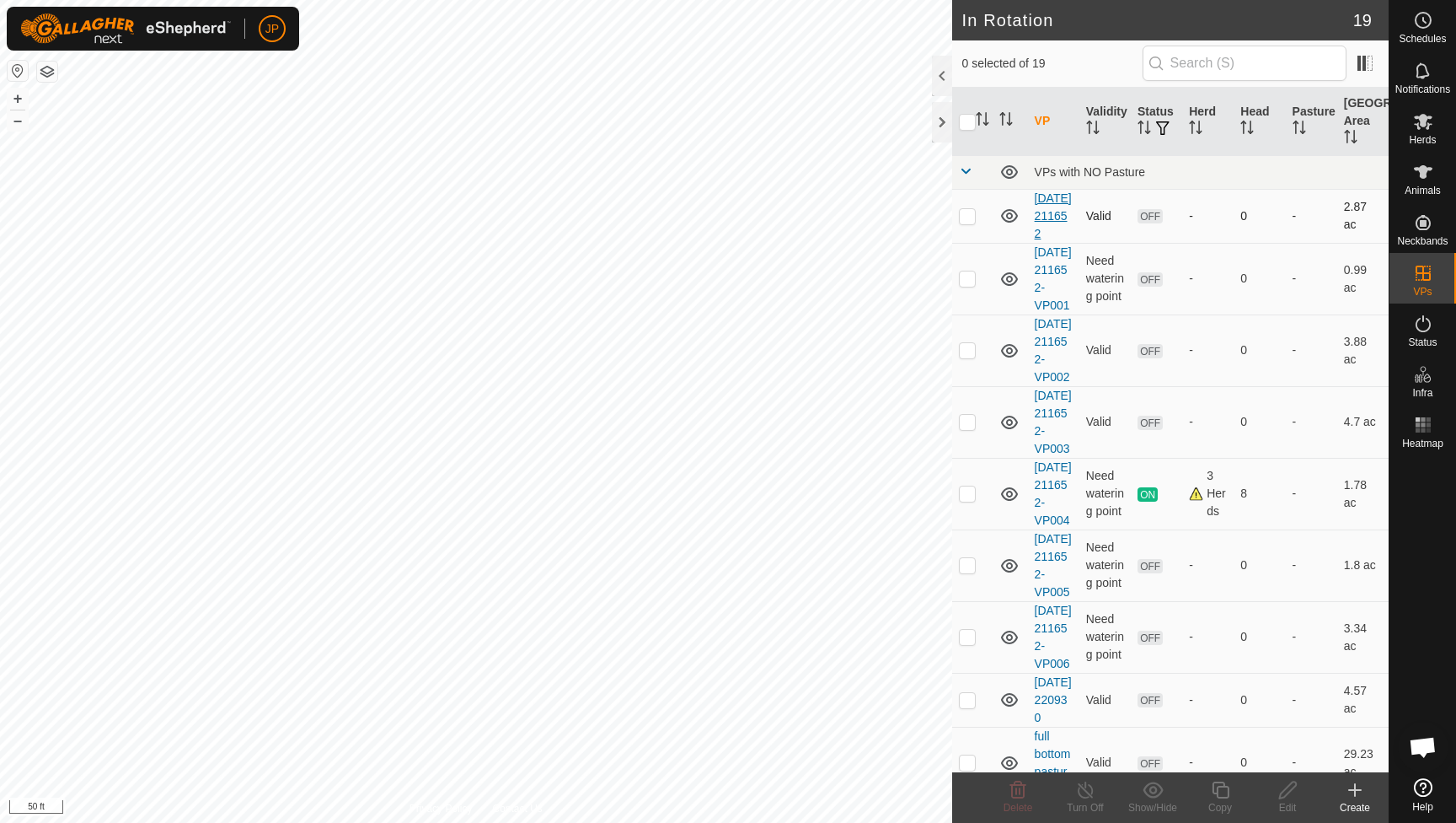
click at [1418, 136] on span "Herds" at bounding box center [1422, 139] width 27 height 11
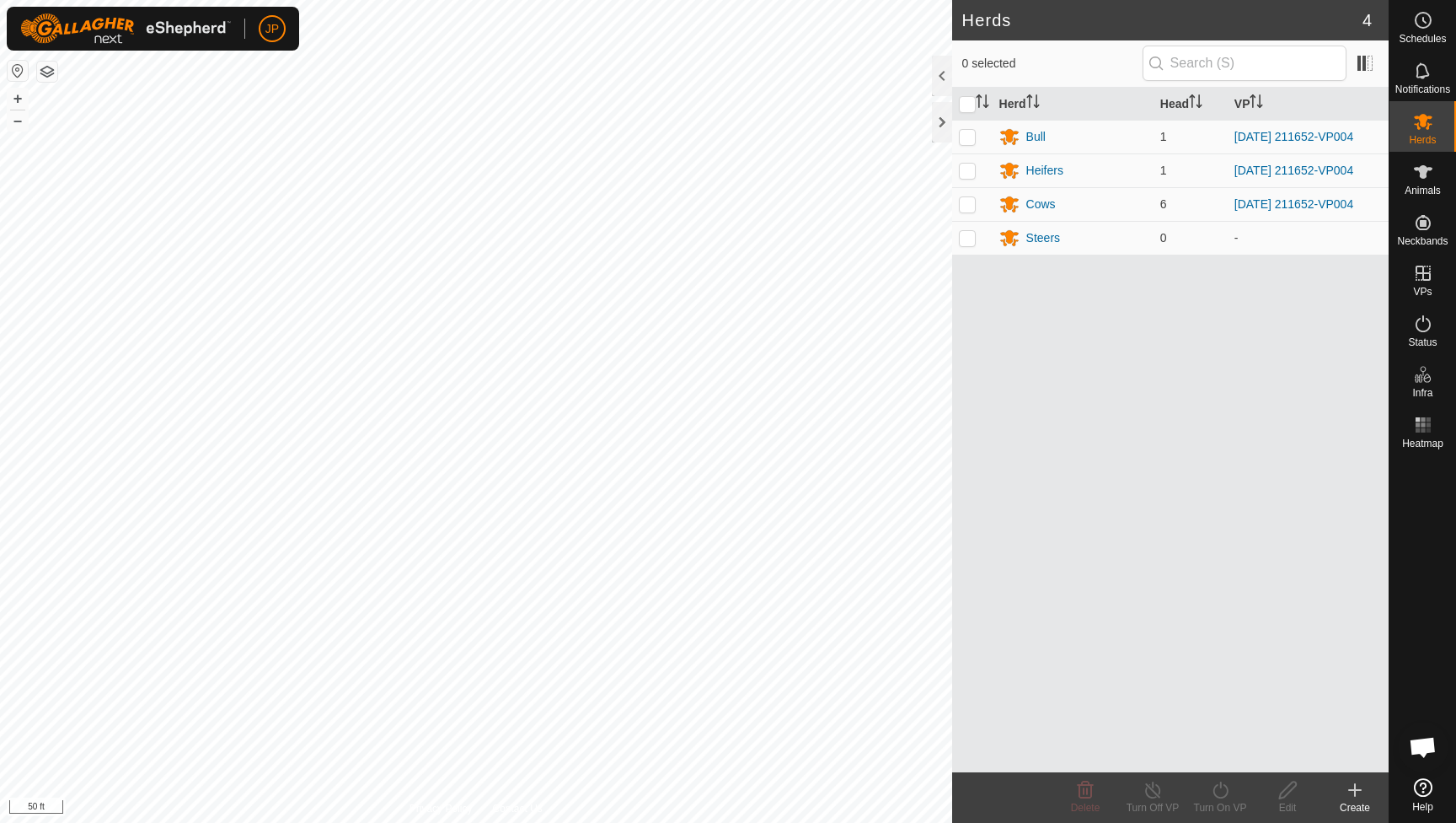
click at [1422, 122] on icon at bounding box center [1422, 121] width 18 height 16
click at [968, 106] on input "checkbox" at bounding box center [968, 105] width 17 height 17
checkbox input "true"
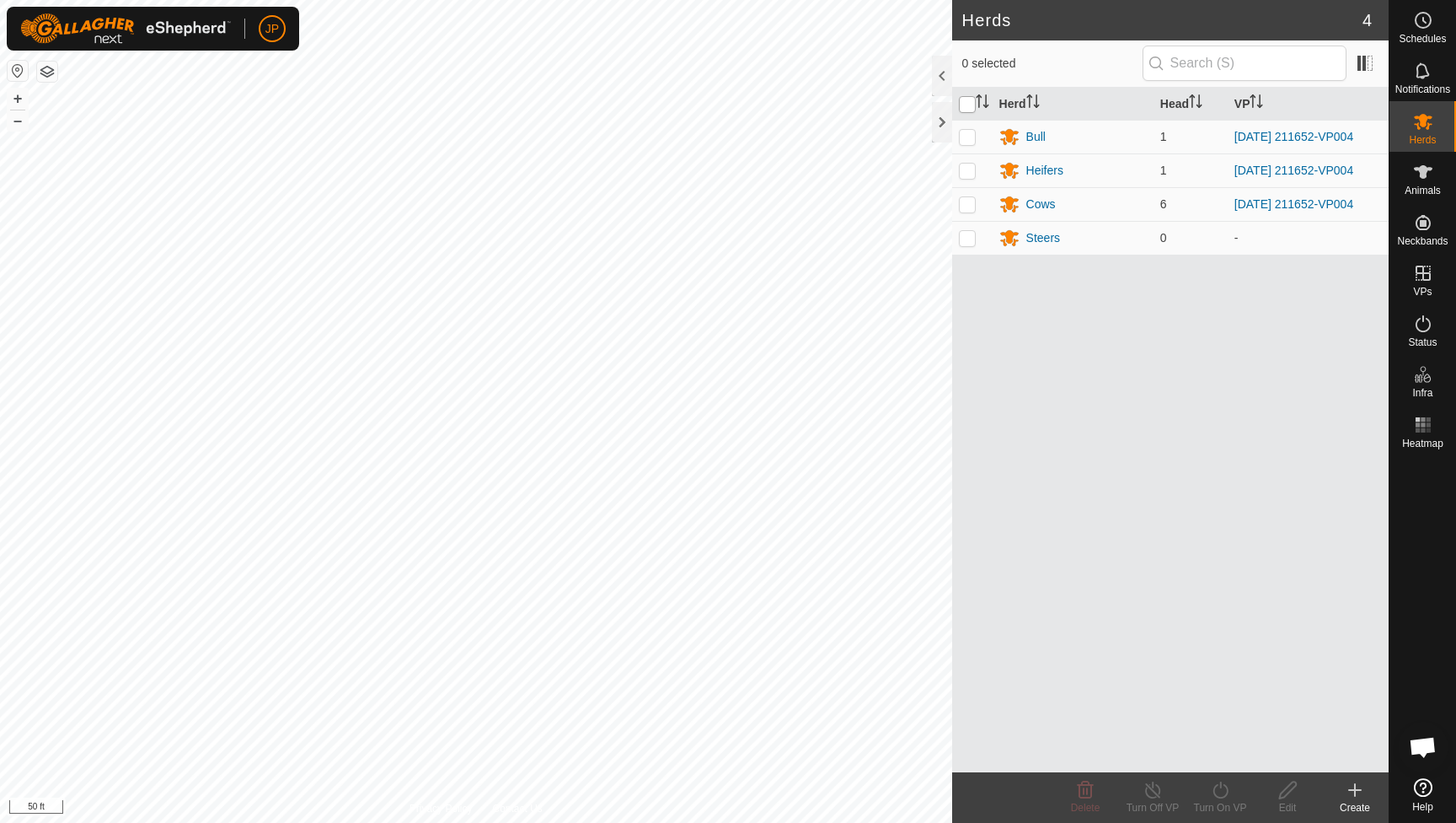
checkbox input "true"
click at [1222, 792] on icon at bounding box center [1221, 789] width 21 height 20
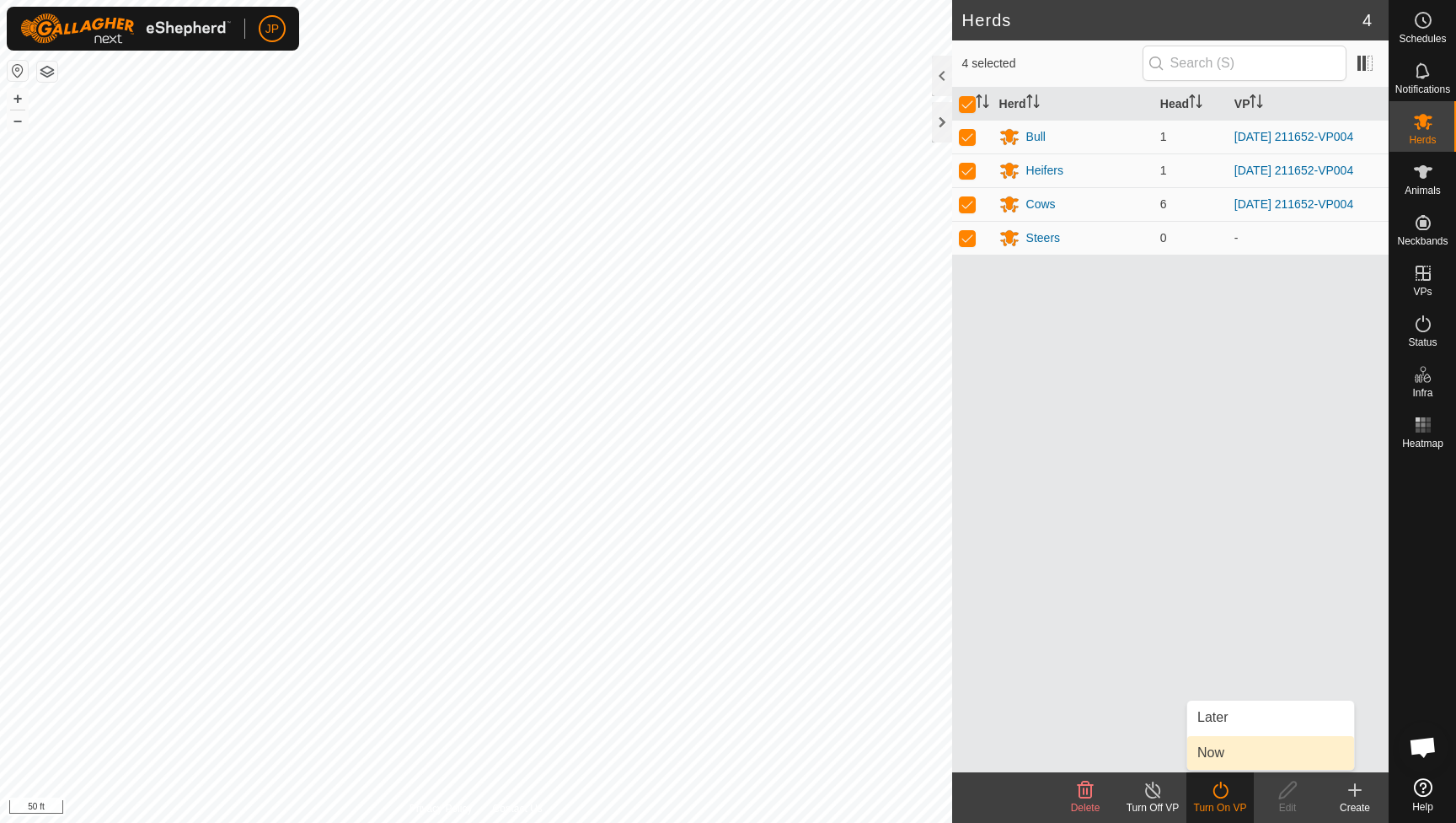
click at [1224, 753] on link "Now" at bounding box center [1271, 753] width 167 height 34
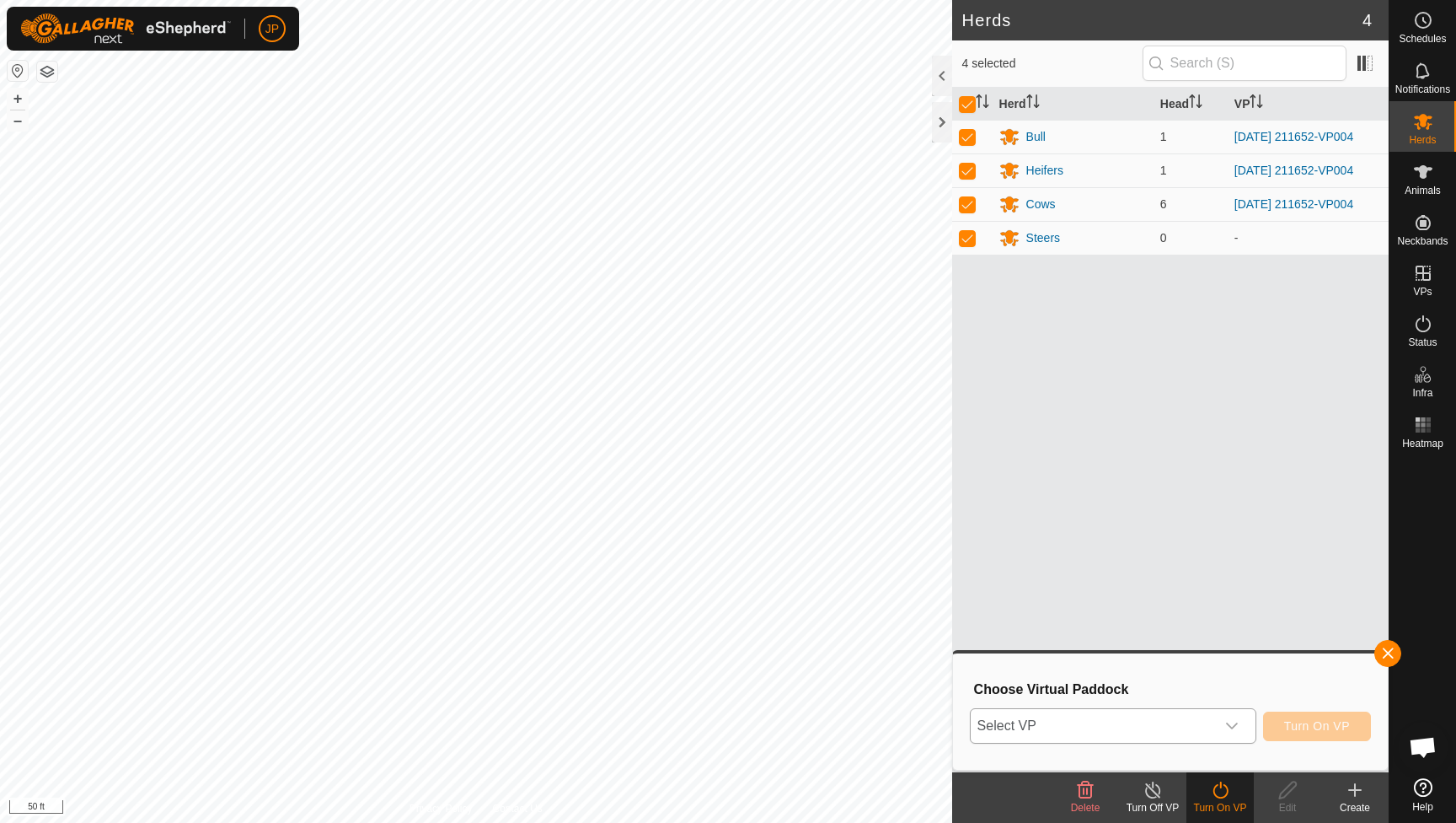
click at [1219, 717] on div "dropdown trigger" at bounding box center [1231, 725] width 34 height 34
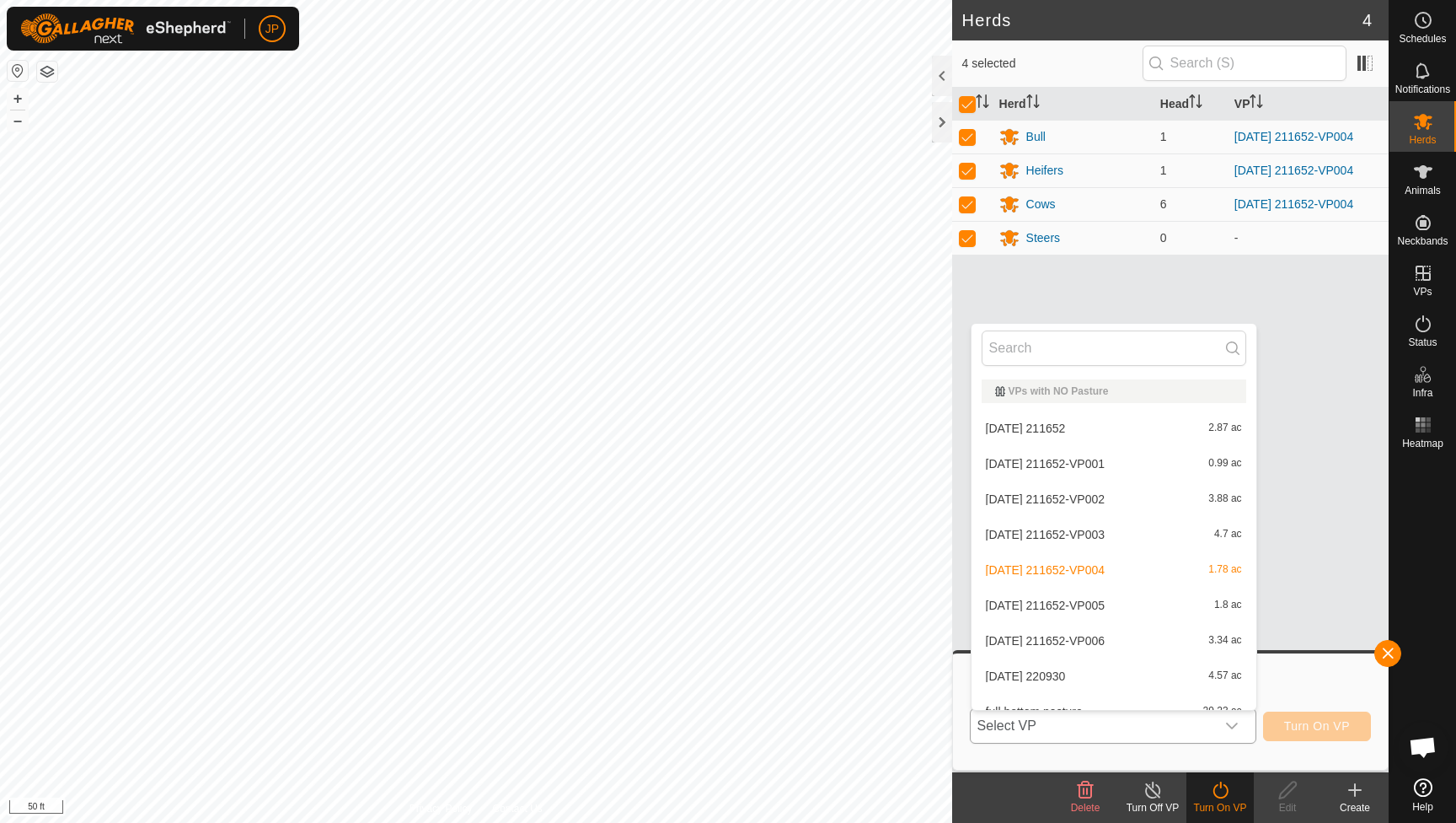
scroll to position [18, 0]
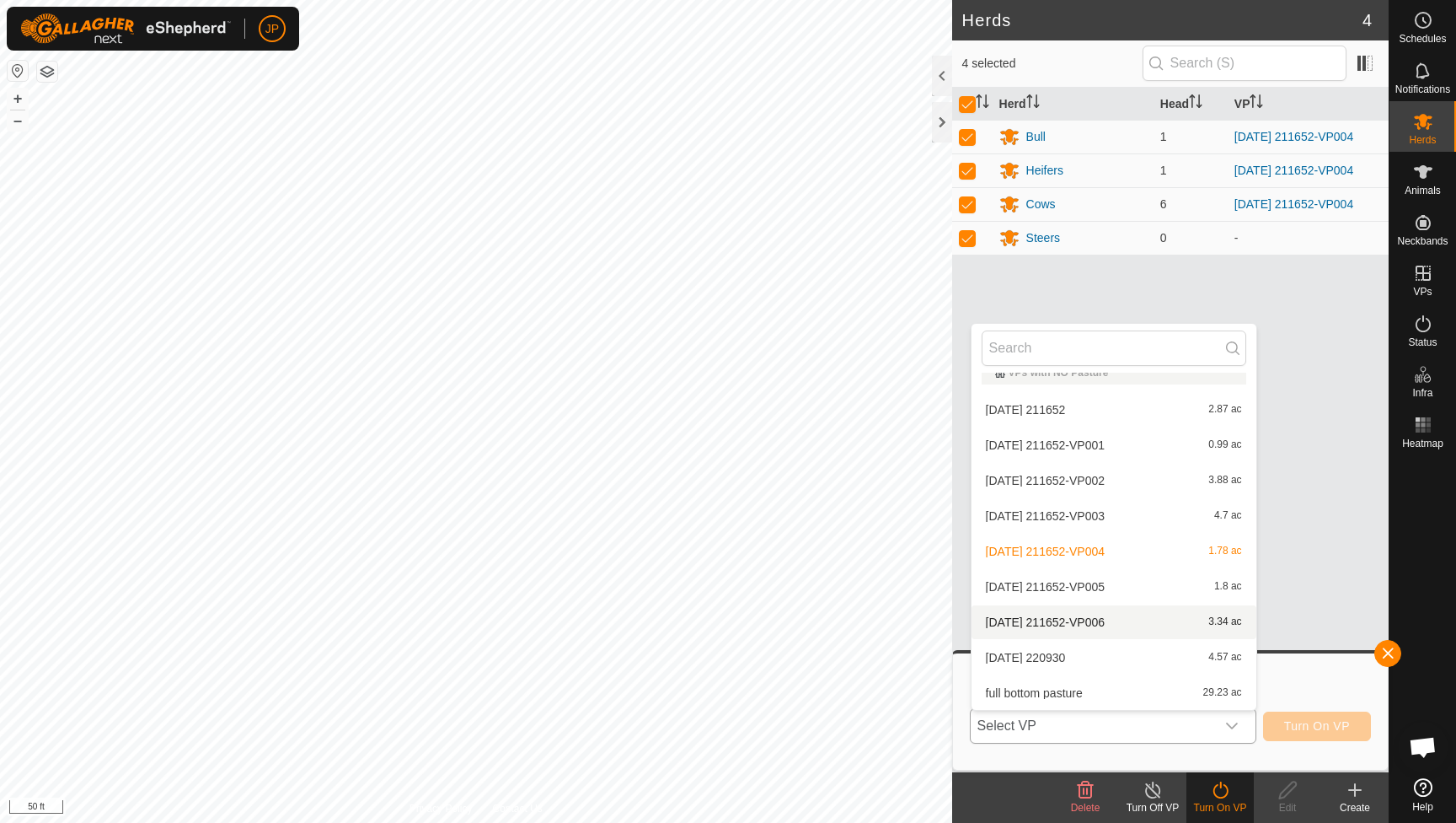
click at [1188, 630] on div "2025-09-10 211652-VP006 3.34 ac" at bounding box center [1114, 622] width 264 height 20
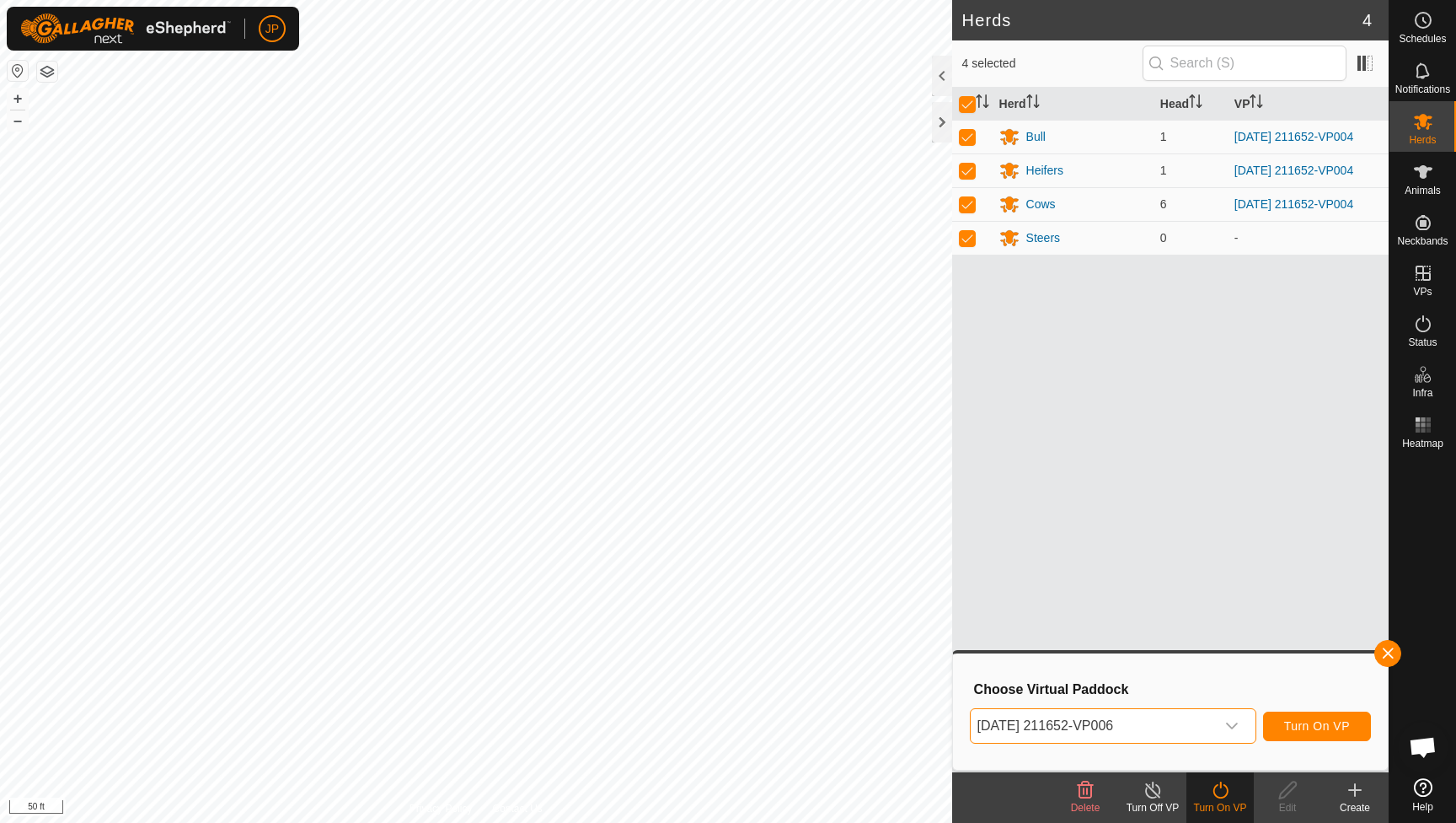
click at [1302, 717] on button "Turn On VP" at bounding box center [1317, 726] width 108 height 30
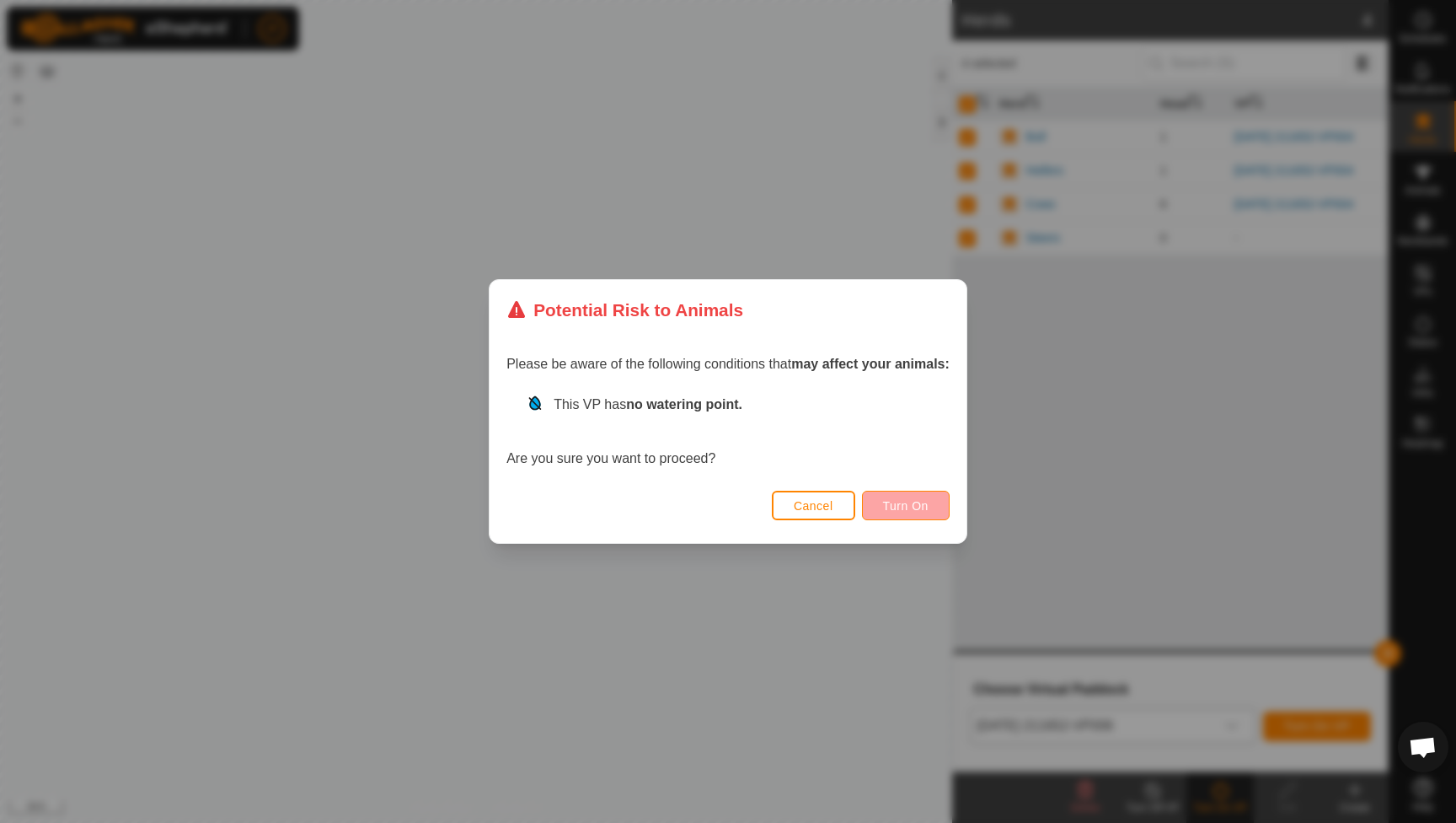
click at [920, 505] on span "Turn On" at bounding box center [905, 506] width 45 height 13
